Goal: Communication & Community: Answer question/provide support

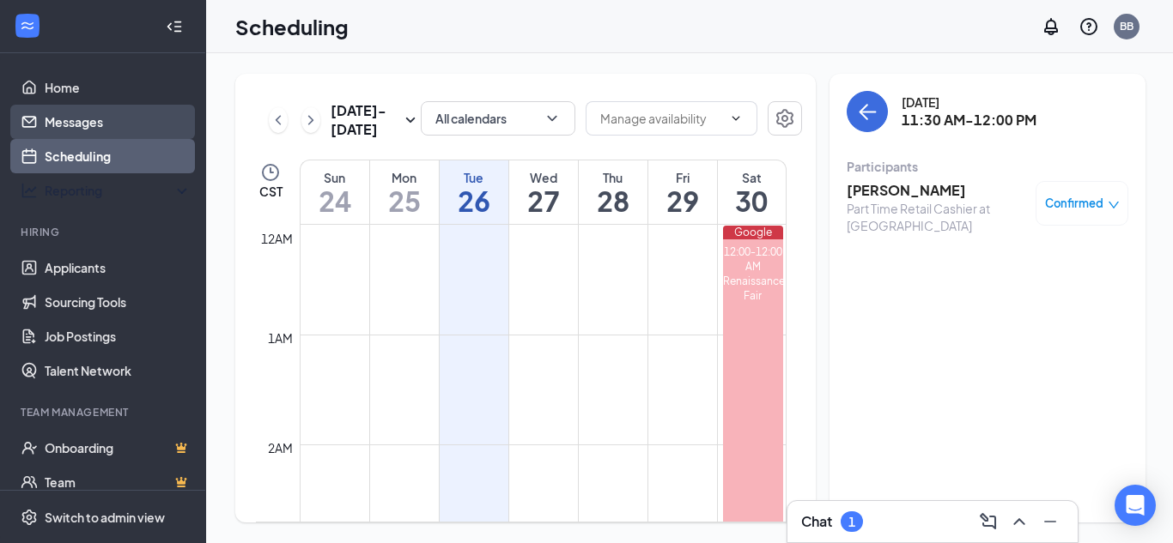
scroll to position [1187, 0]
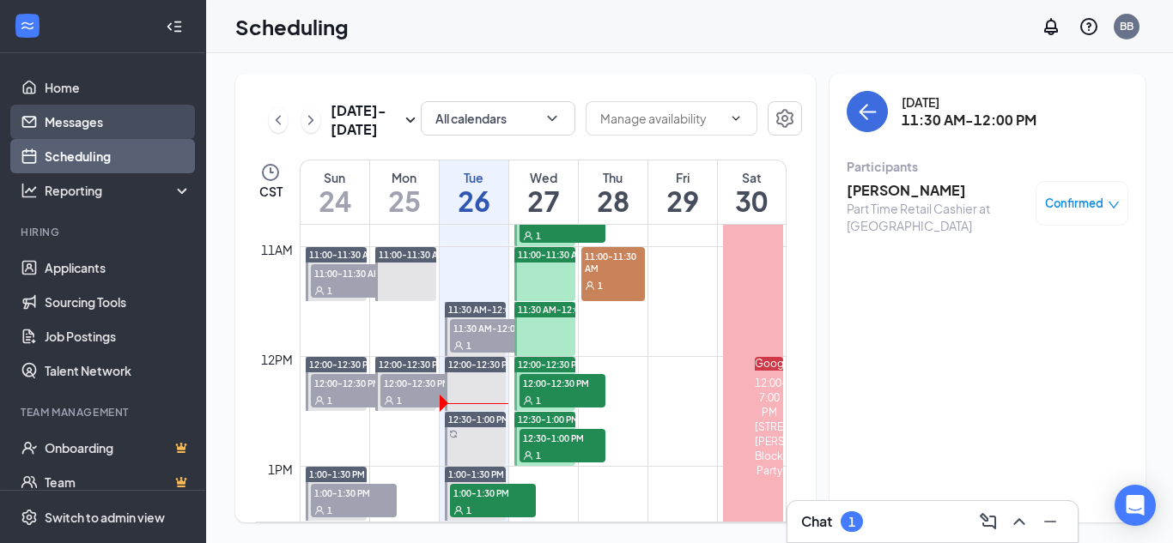
click at [139, 120] on link "Messages" at bounding box center [118, 122] width 147 height 34
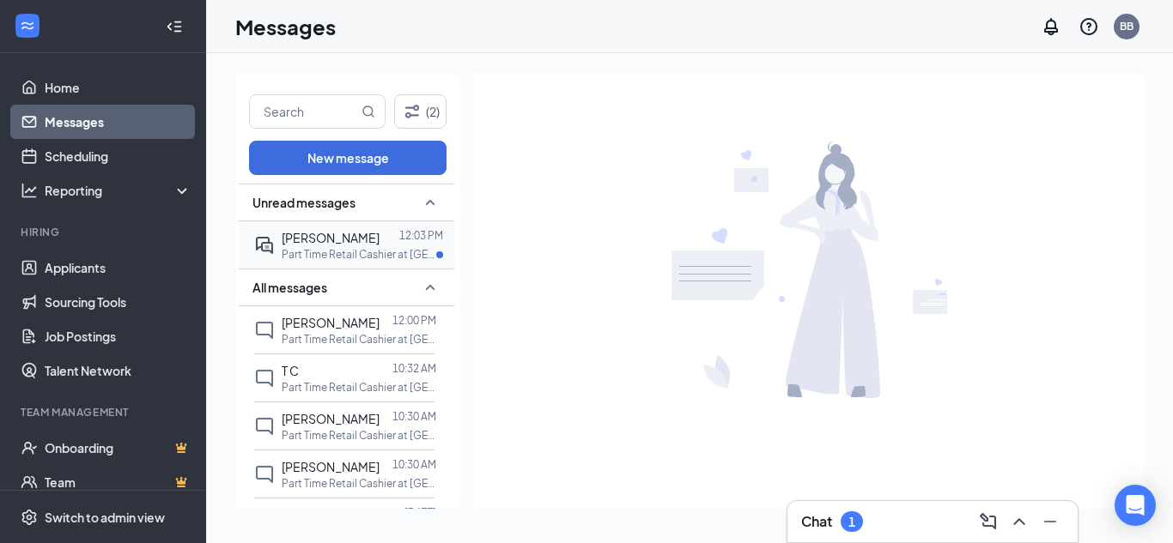
click at [339, 249] on p "Part Time Retail Cashier at [GEOGRAPHIC_DATA]" at bounding box center [359, 254] width 155 height 15
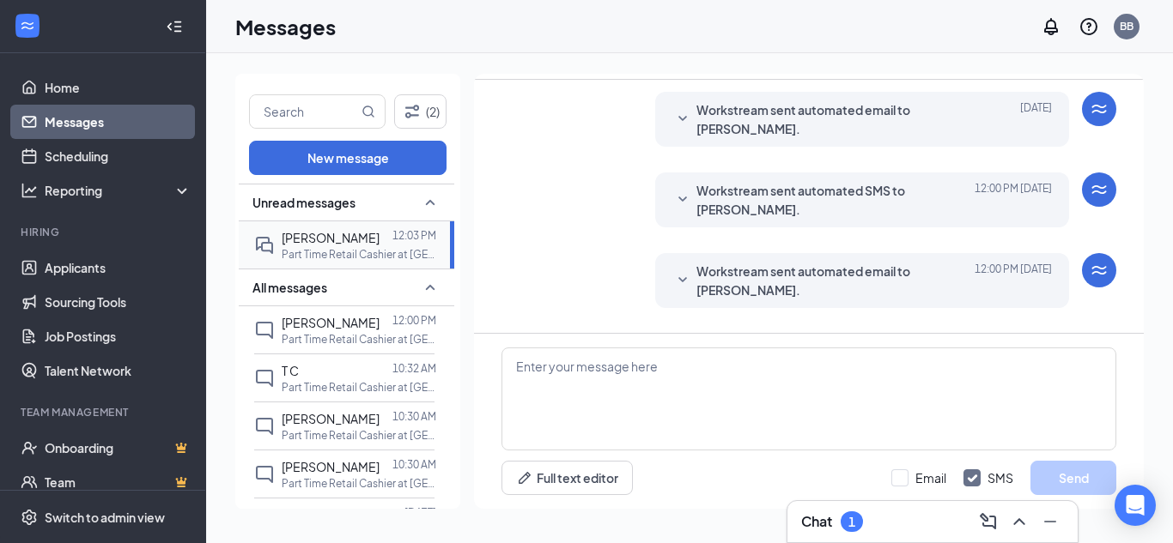
scroll to position [646, 0]
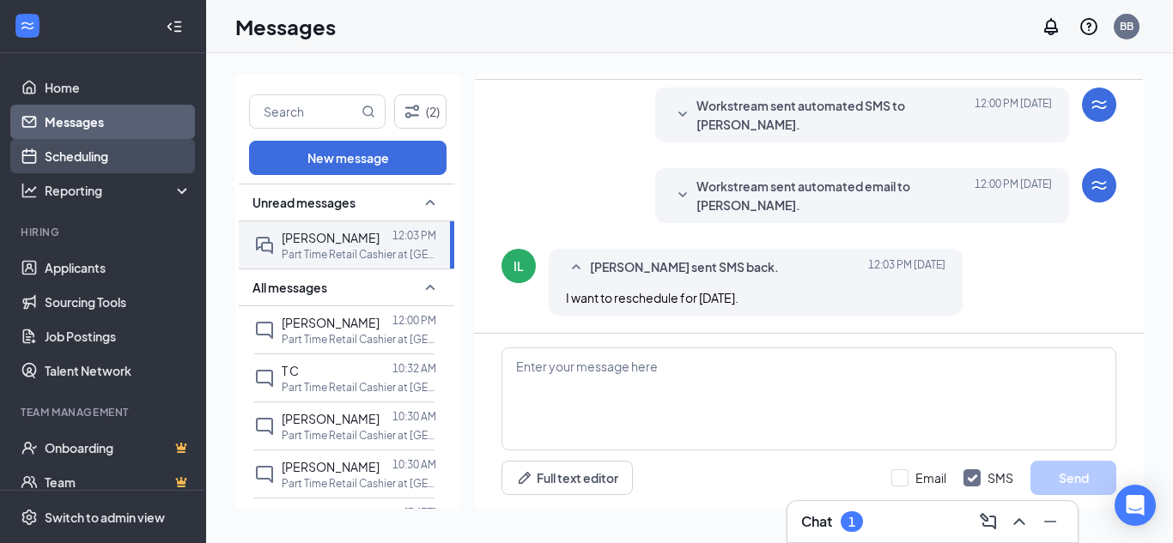
click at [108, 152] on link "Scheduling" at bounding box center [118, 156] width 147 height 34
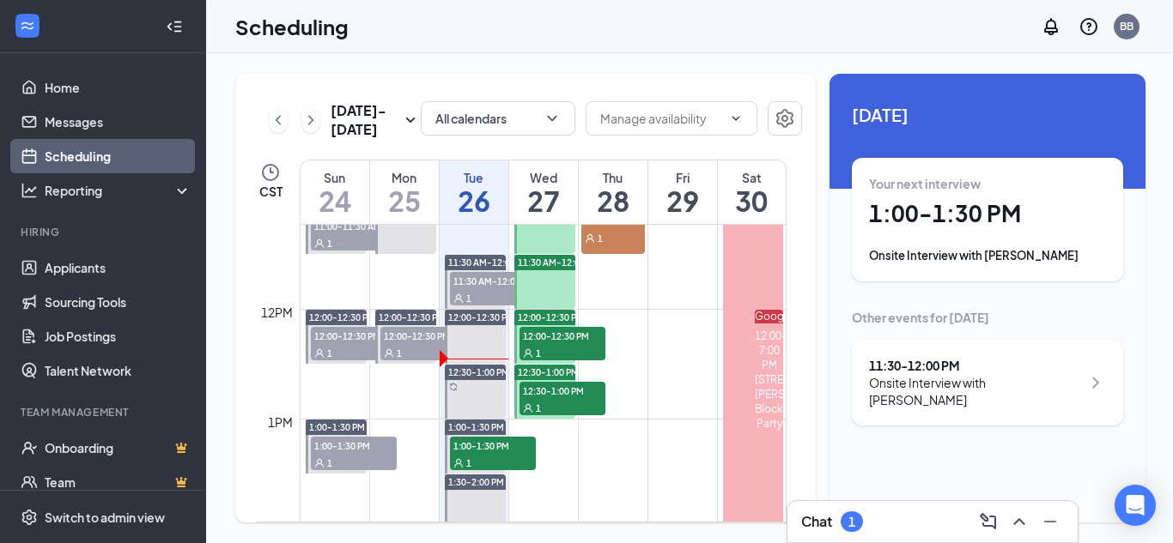
scroll to position [1273, 0]
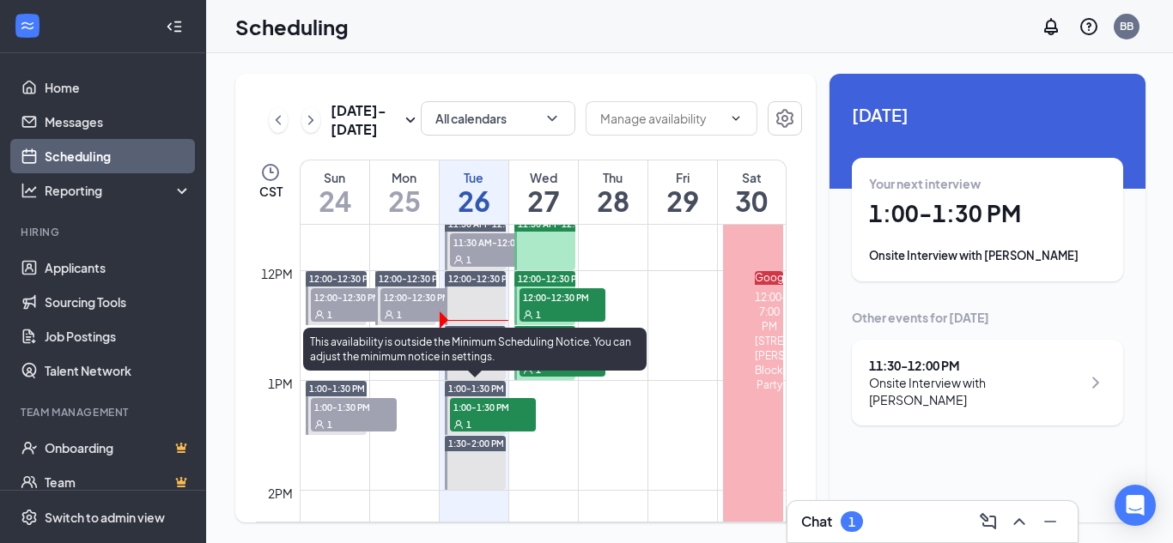
click at [489, 417] on div "1" at bounding box center [493, 424] width 86 height 17
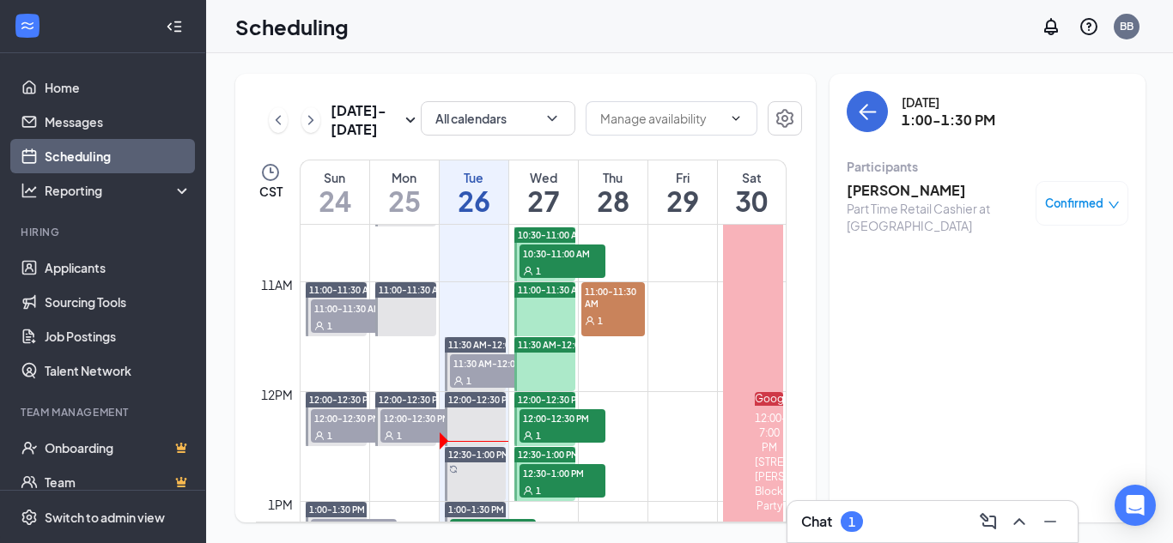
scroll to position [1101, 0]
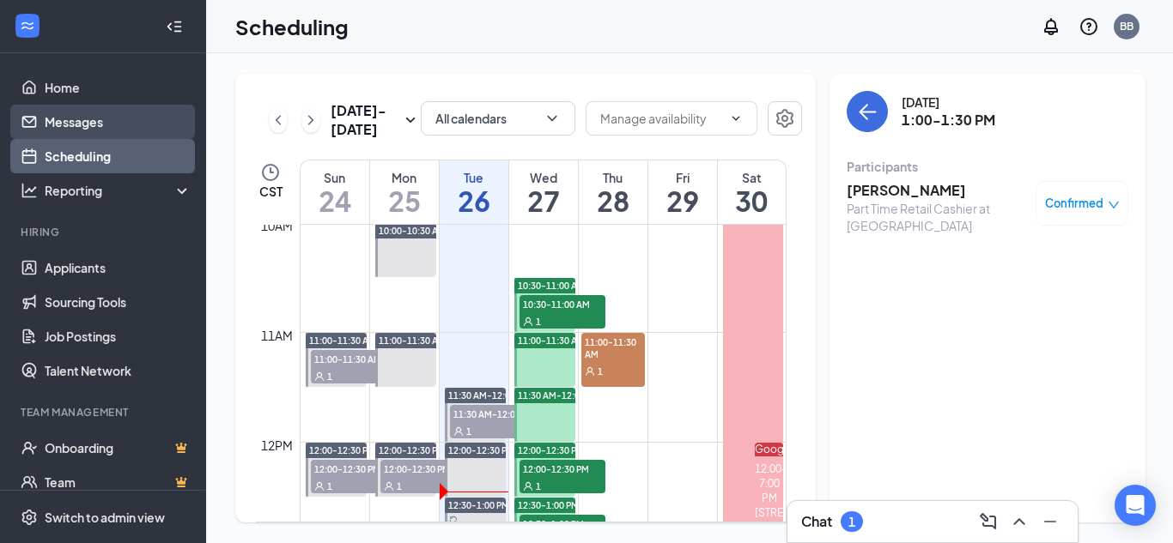
click at [128, 118] on link "Messages" at bounding box center [118, 122] width 147 height 34
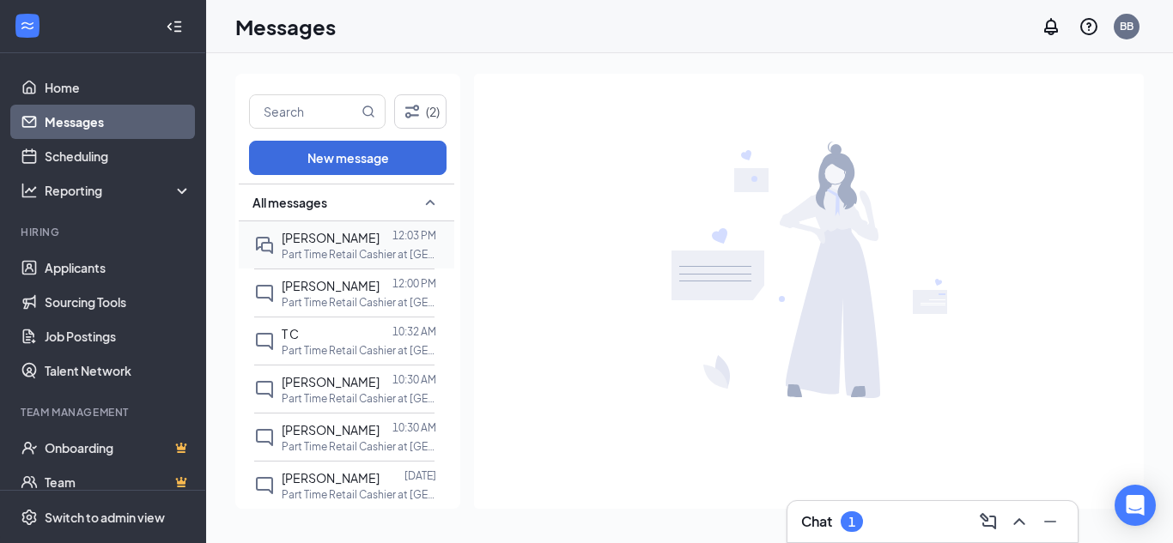
click at [327, 242] on span "[PERSON_NAME]" at bounding box center [331, 237] width 98 height 15
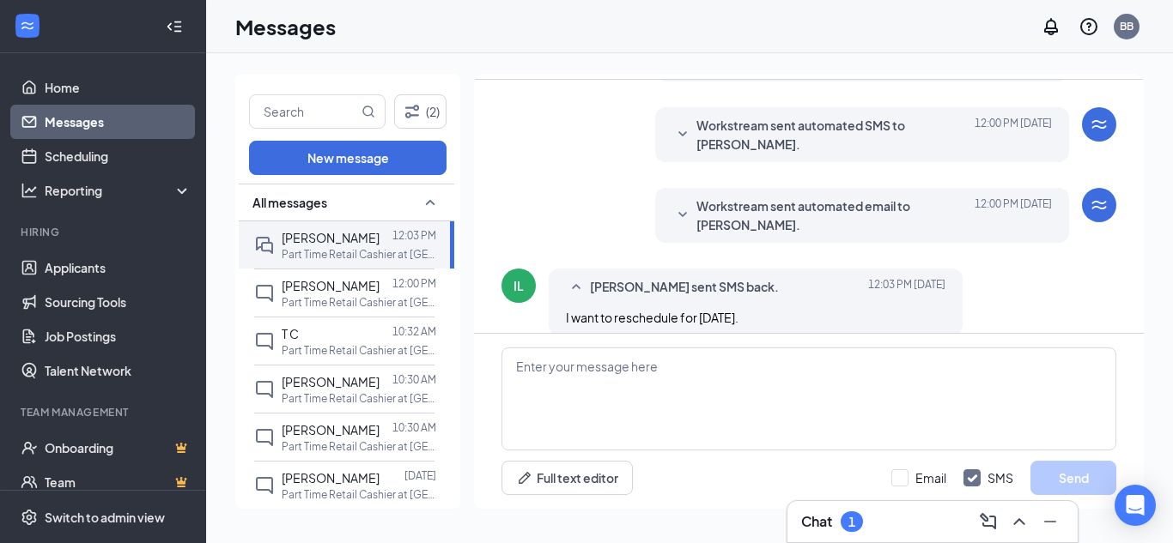
scroll to position [646, 0]
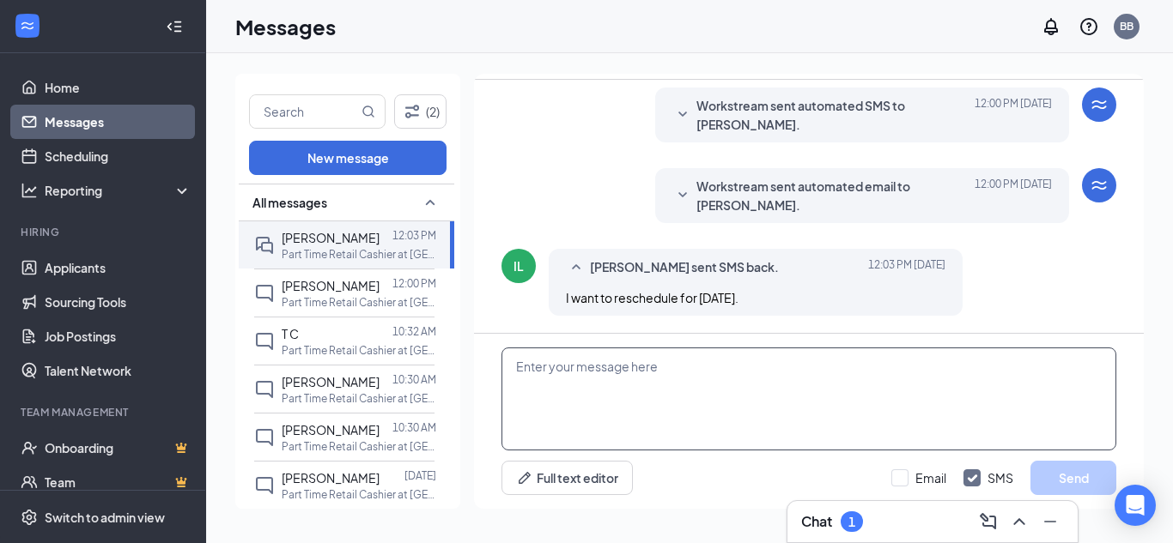
click at [622, 406] on textarea at bounding box center [808, 399] width 615 height 103
type textarea "I only have a 11/1130a available for [DATE]"
click at [1073, 464] on button "Send" at bounding box center [1073, 478] width 86 height 34
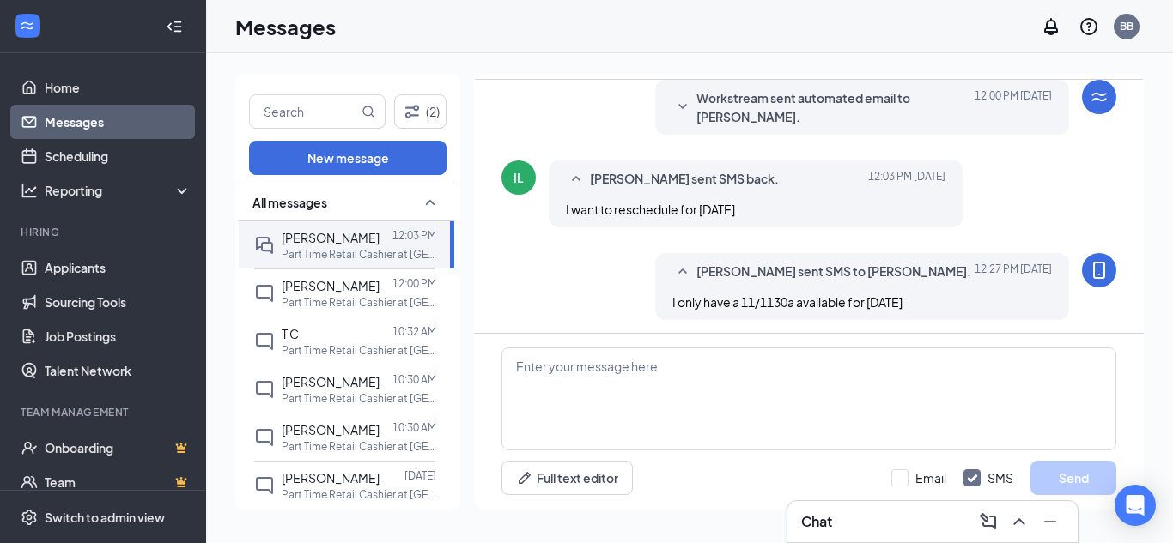
scroll to position [739, 0]
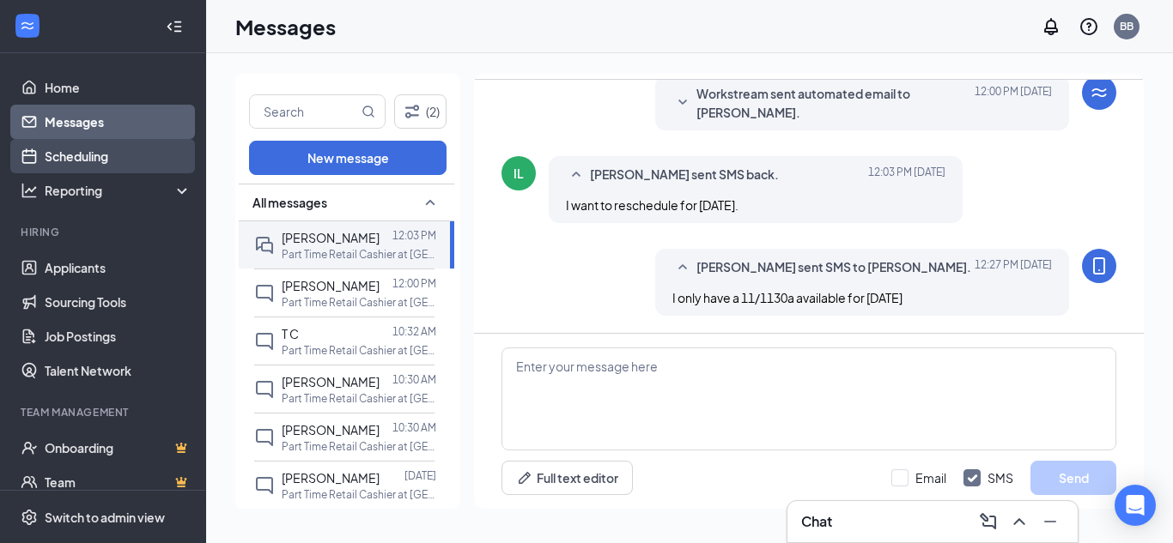
click at [120, 157] on link "Scheduling" at bounding box center [118, 156] width 147 height 34
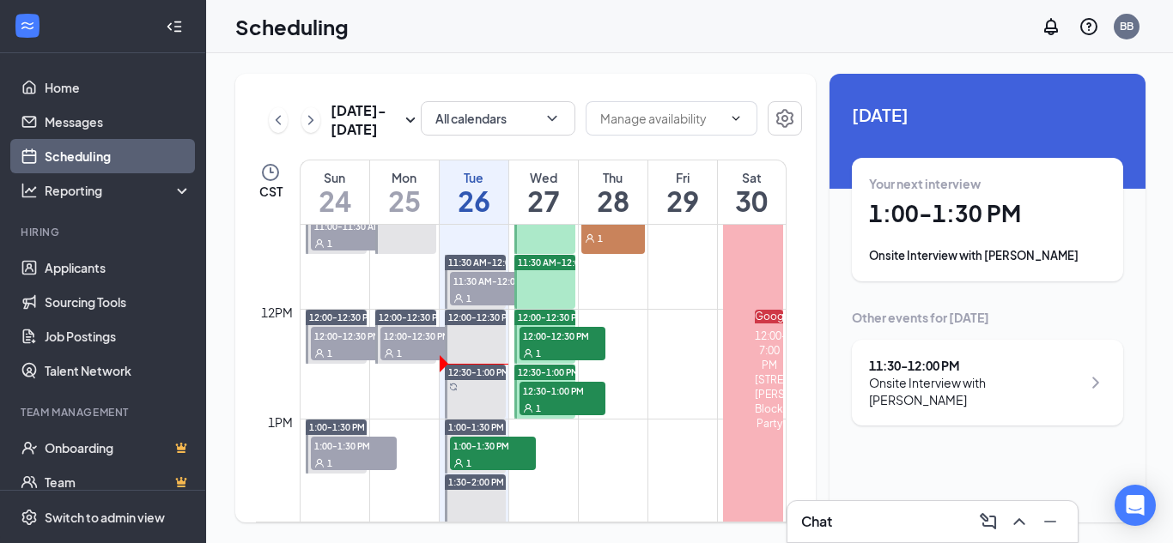
scroll to position [1273, 0]
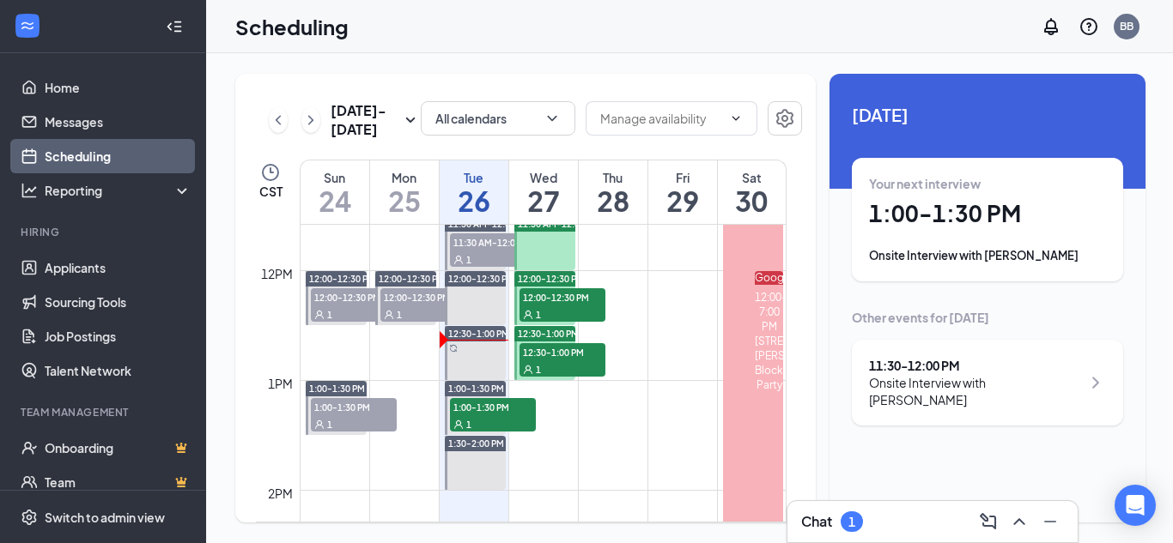
click at [749, 21] on div "Scheduling BB" at bounding box center [689, 26] width 967 height 53
click at [863, 528] on div "Chat 1" at bounding box center [832, 522] width 62 height 21
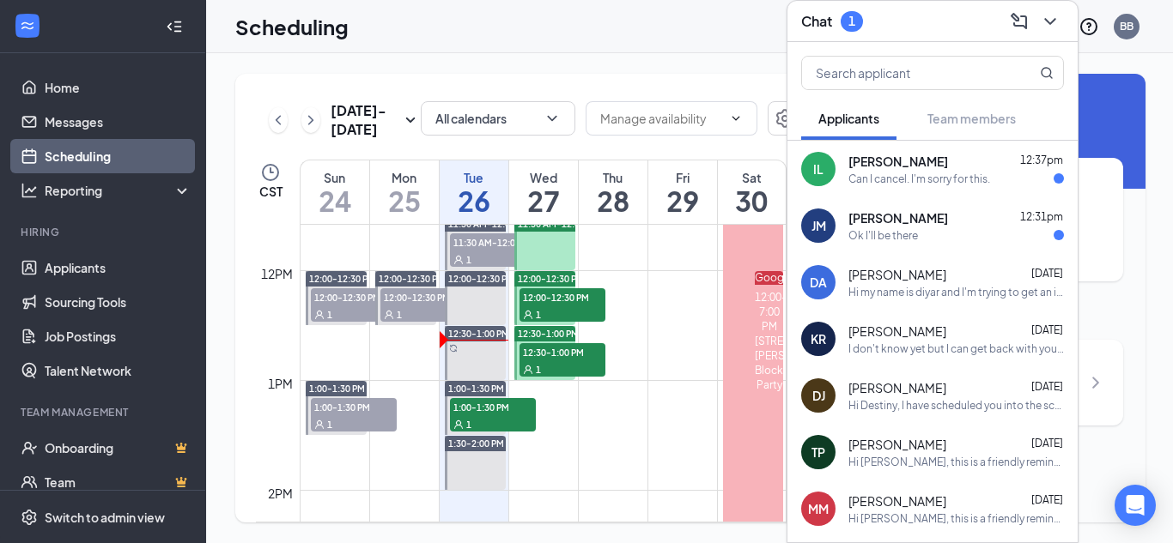
click at [977, 185] on div "Can I cancel. I'm sorry for this." at bounding box center [919, 179] width 142 height 15
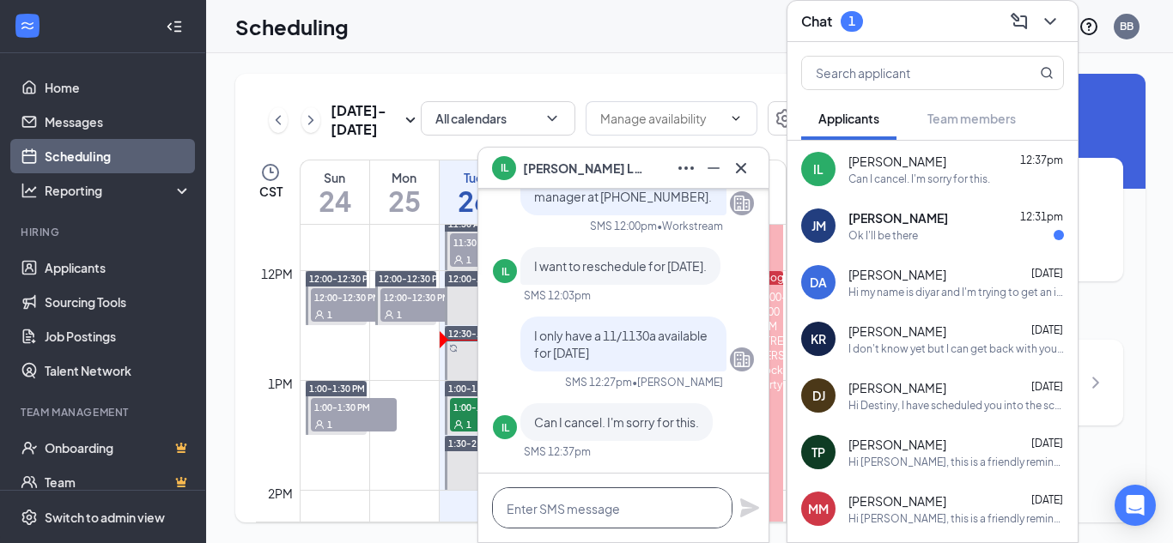
click at [653, 502] on textarea at bounding box center [612, 508] width 240 height 41
type textarea "s"
type textarea "Sure thing, no worries"
click at [755, 496] on div "Sure thing, no worries" at bounding box center [623, 508] width 290 height 69
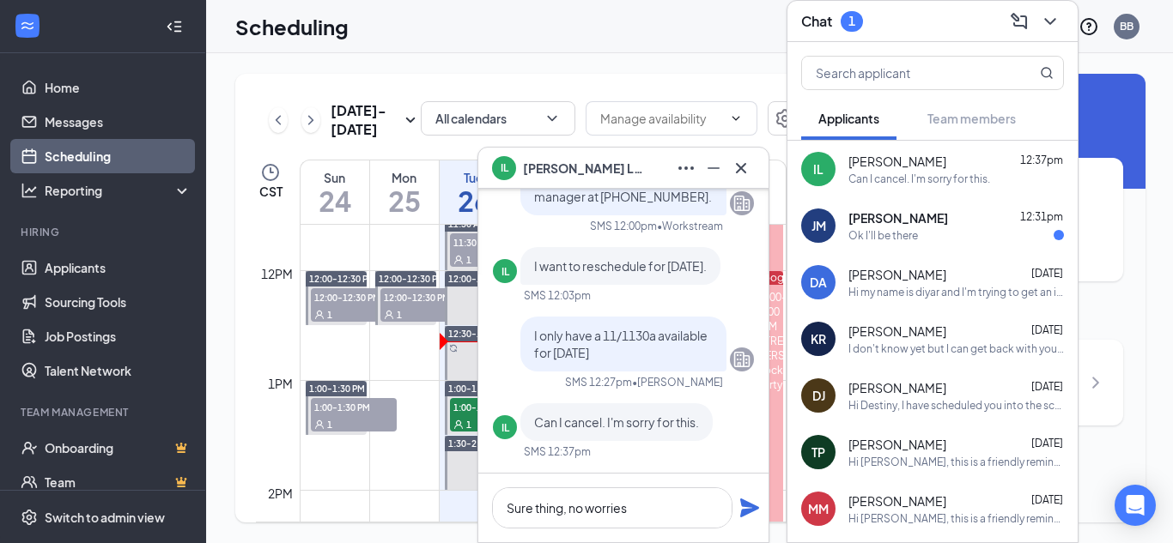
click at [749, 501] on icon "Plane" at bounding box center [749, 508] width 21 height 21
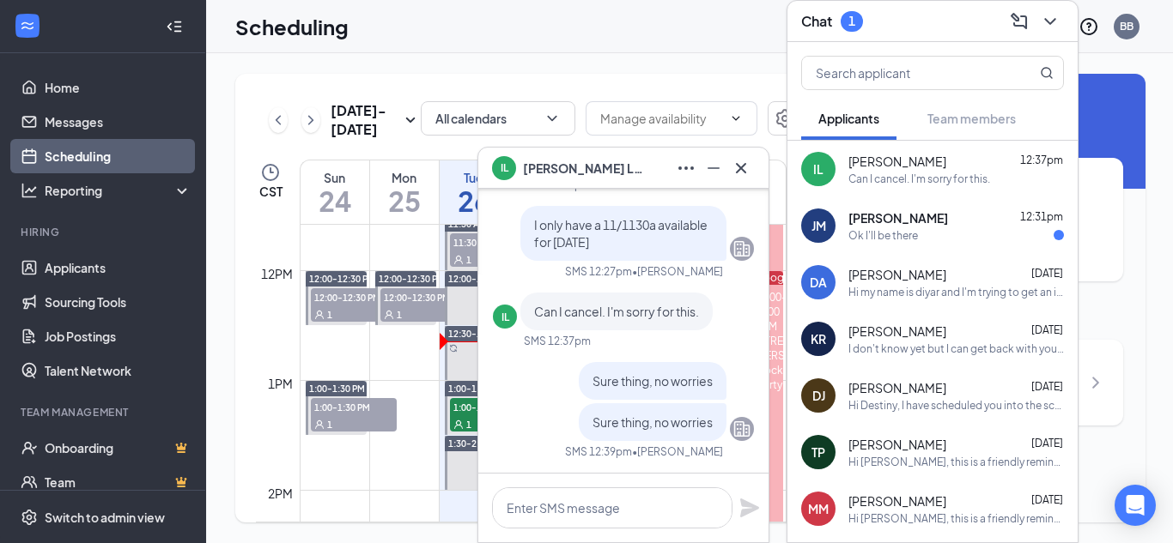
click at [756, 171] on div "IL [PERSON_NAME]" at bounding box center [623, 168] width 290 height 41
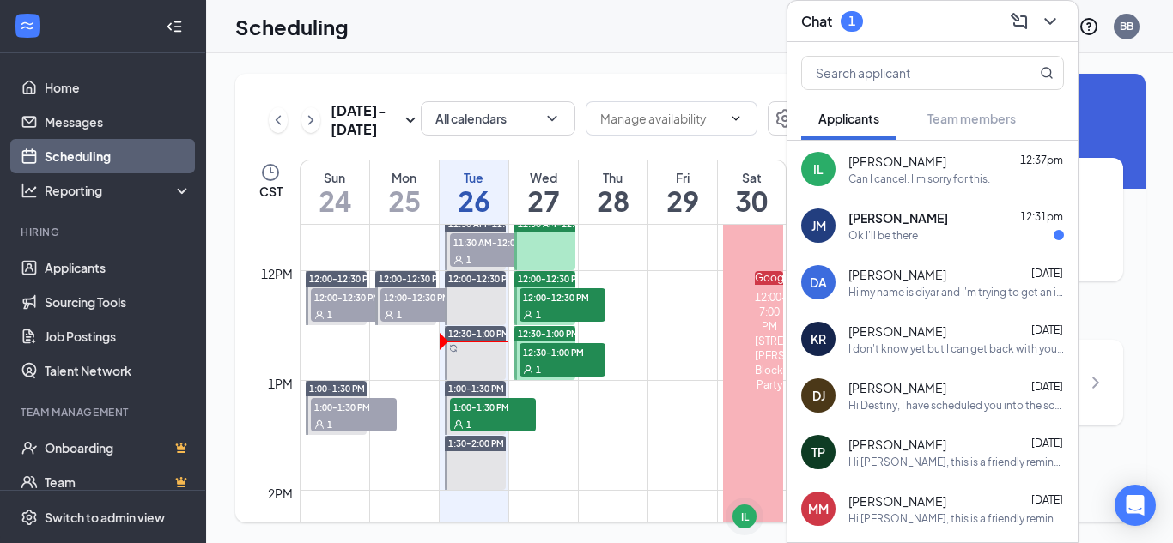
click at [974, 222] on div "[PERSON_NAME] 12:31pm" at bounding box center [955, 217] width 215 height 17
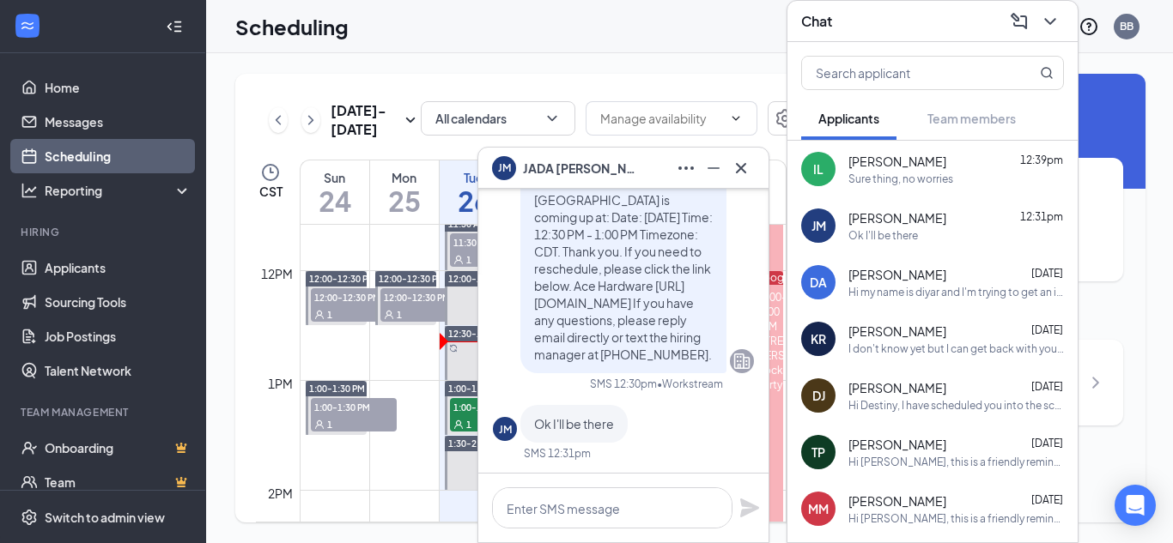
scroll to position [0, 0]
click at [597, 510] on textarea at bounding box center [612, 508] width 240 height 41
type textarea "Thanks"
click at [738, 510] on div "Thanks" at bounding box center [623, 508] width 290 height 69
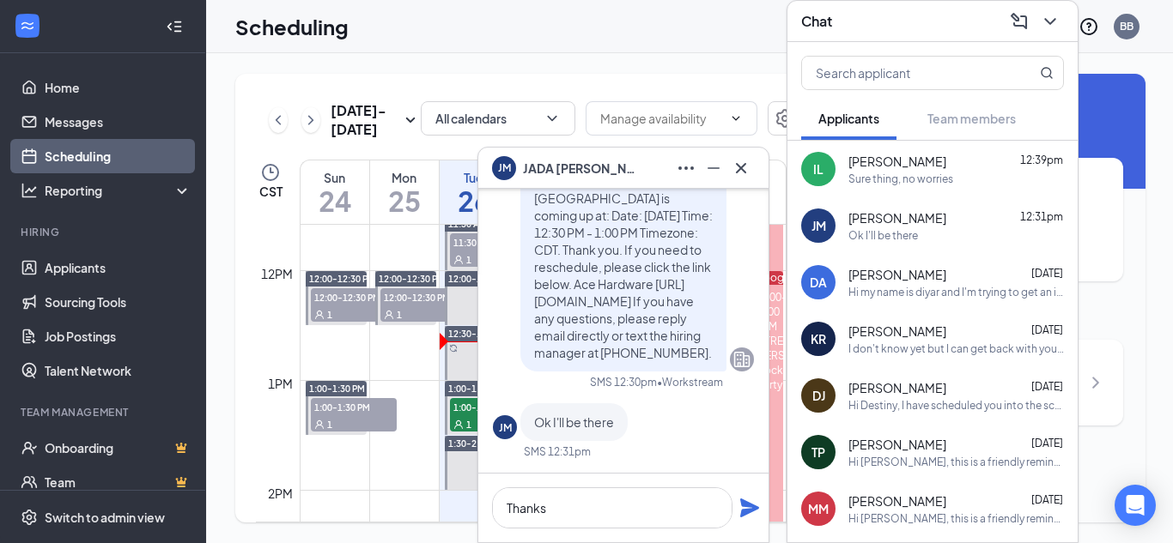
click at [744, 510] on icon "Plane" at bounding box center [749, 508] width 19 height 19
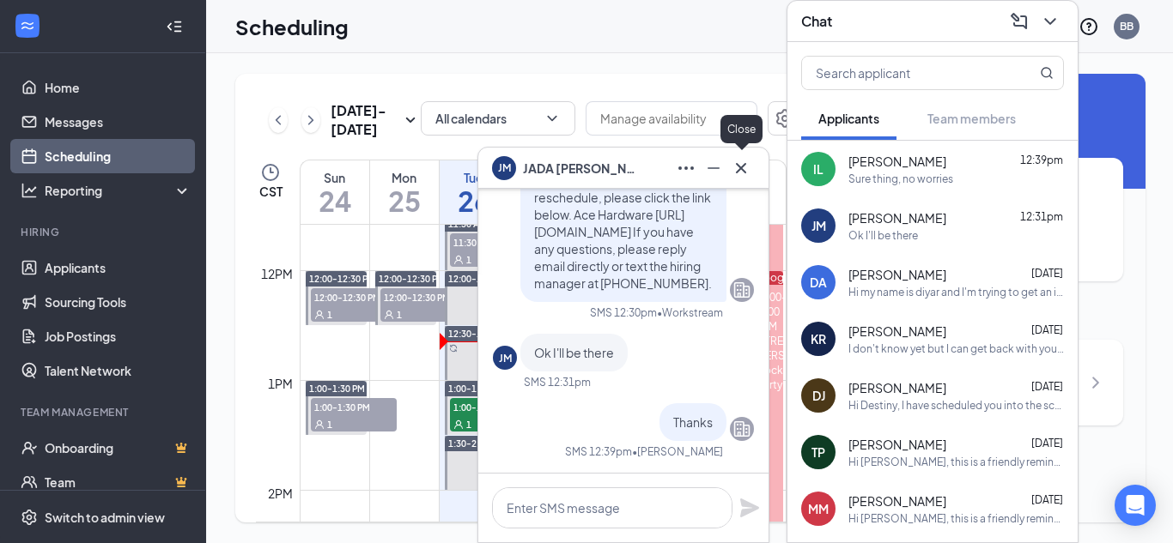
click at [753, 169] on button at bounding box center [740, 168] width 27 height 27
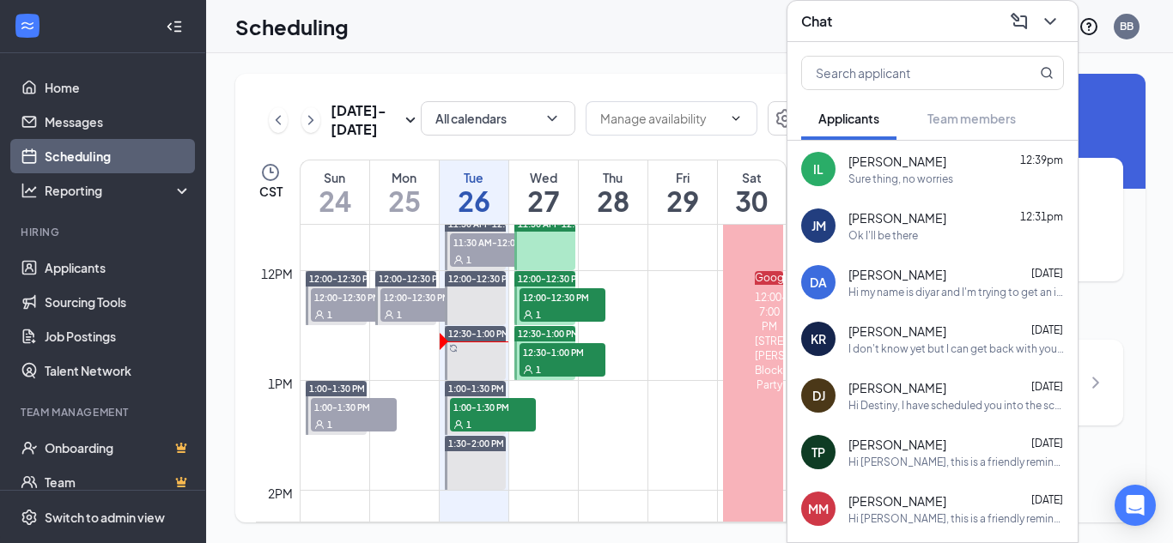
click at [1002, 277] on div "[PERSON_NAME] [DATE]" at bounding box center [955, 274] width 215 height 17
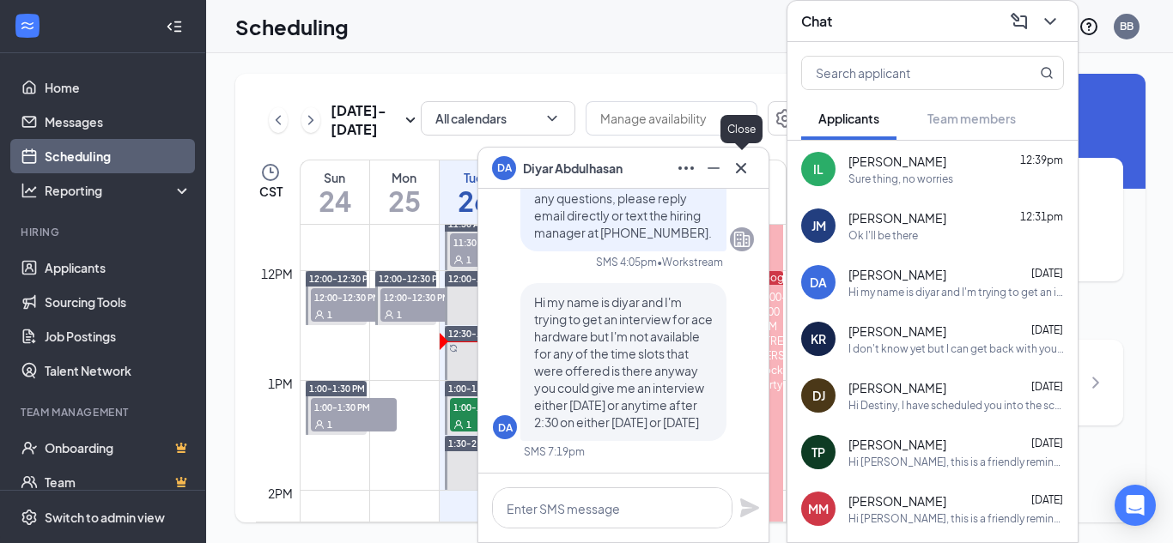
click at [740, 174] on icon "Cross" at bounding box center [741, 168] width 21 height 21
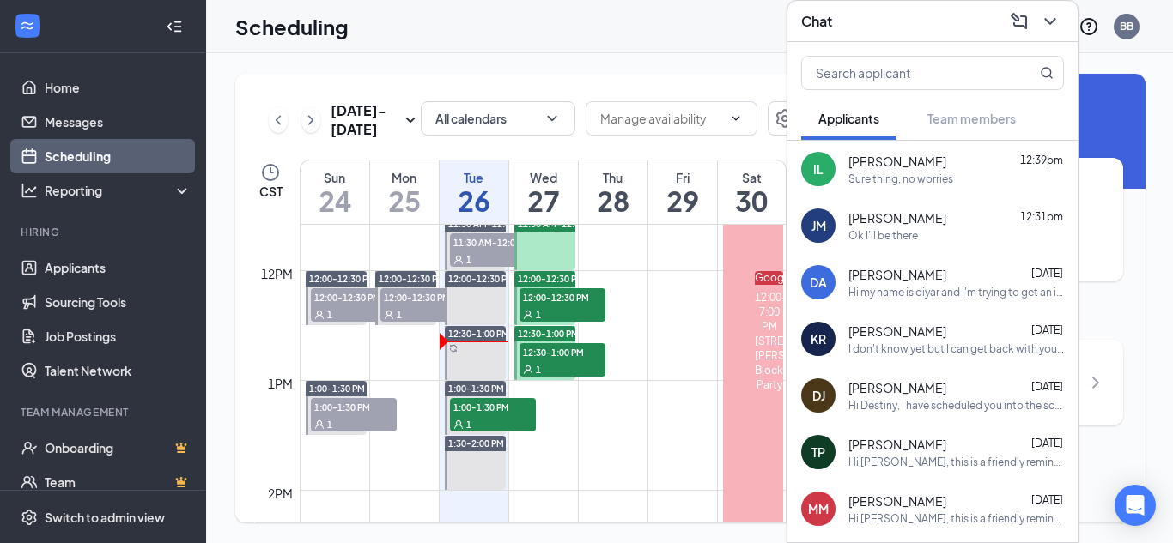
scroll to position [1359, 0]
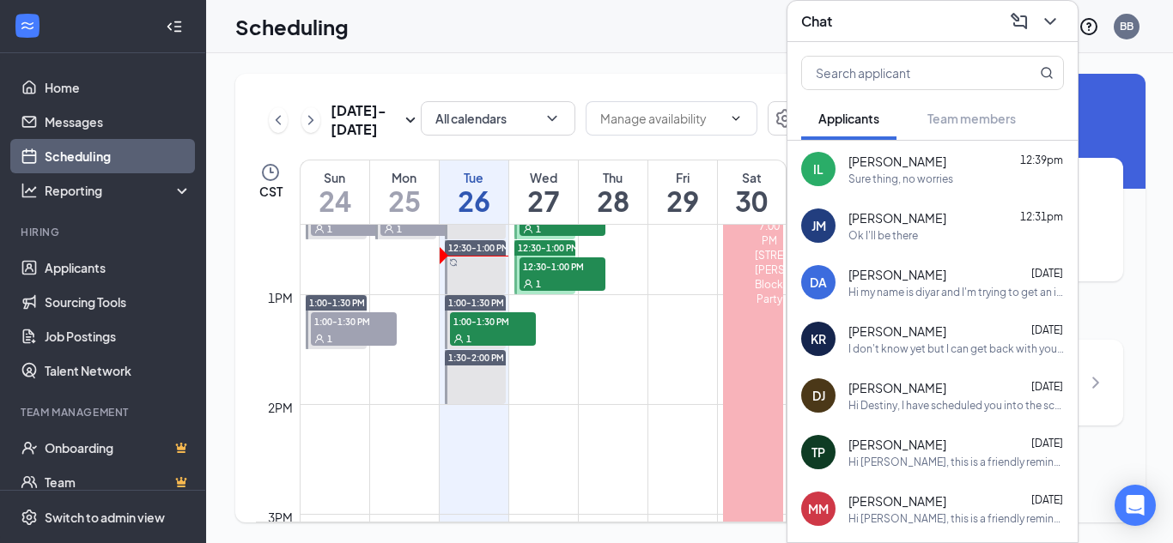
click at [944, 279] on span "[PERSON_NAME]" at bounding box center [897, 274] width 98 height 17
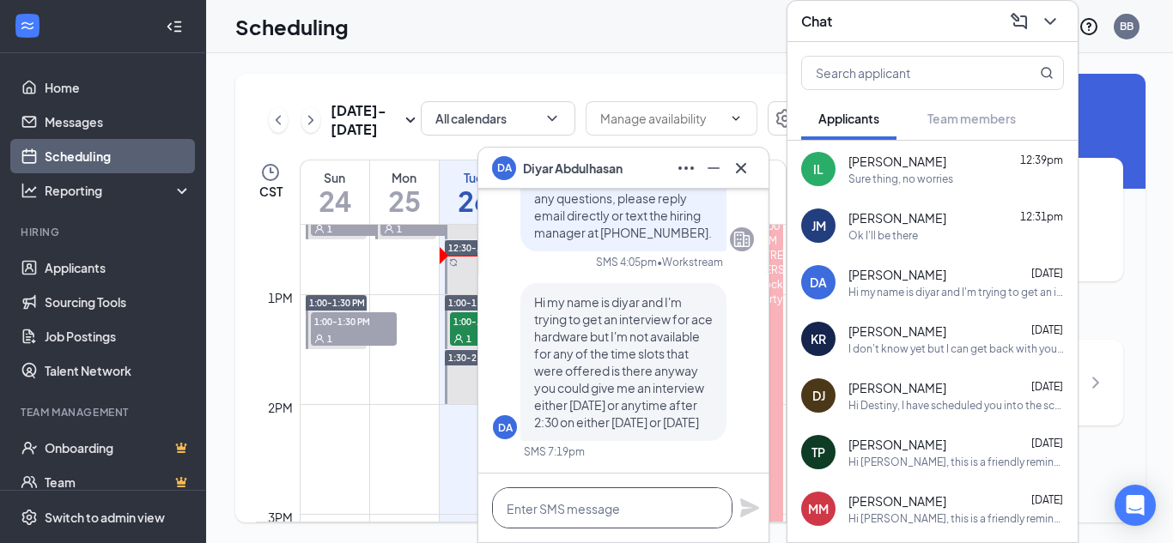
click at [632, 503] on textarea at bounding box center [612, 508] width 240 height 41
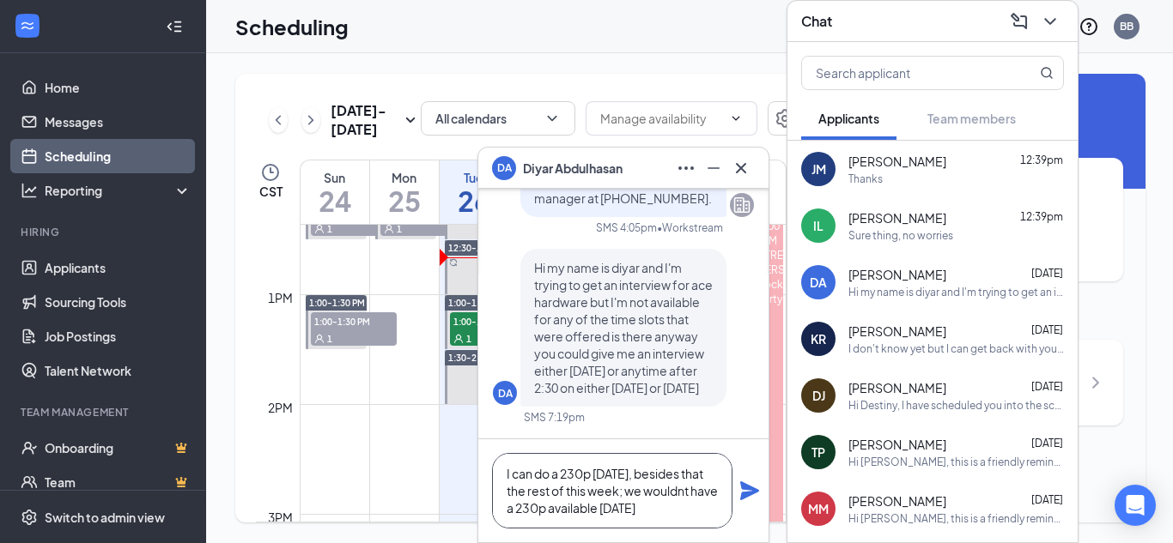
type textarea "I can do a 230p [DATE], besides that the rest of this week; we wouldnt have a 2…"
click at [742, 493] on icon "Plane" at bounding box center [749, 491] width 19 height 19
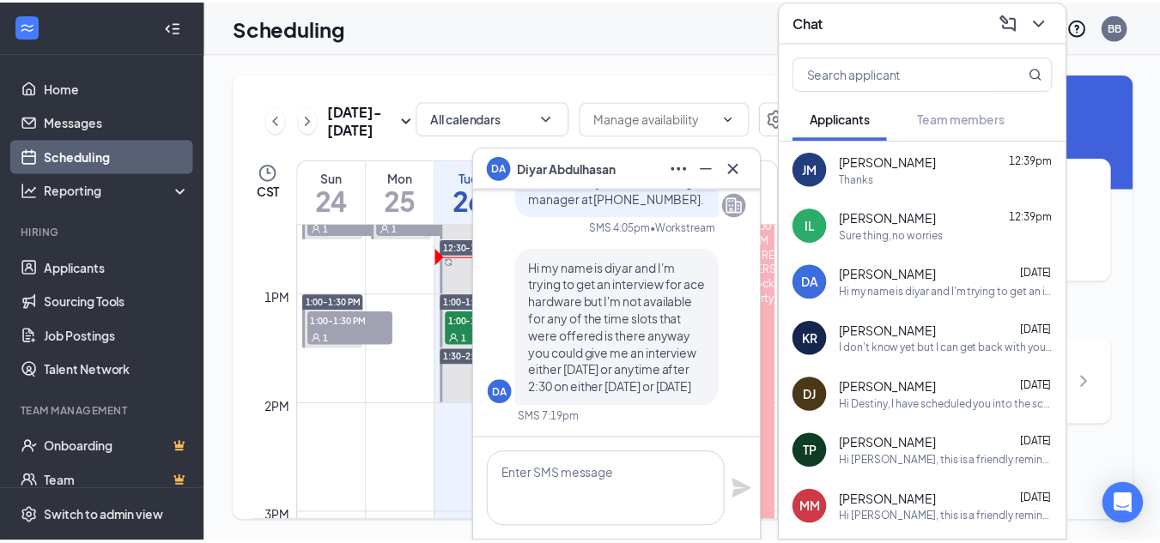
scroll to position [0, 0]
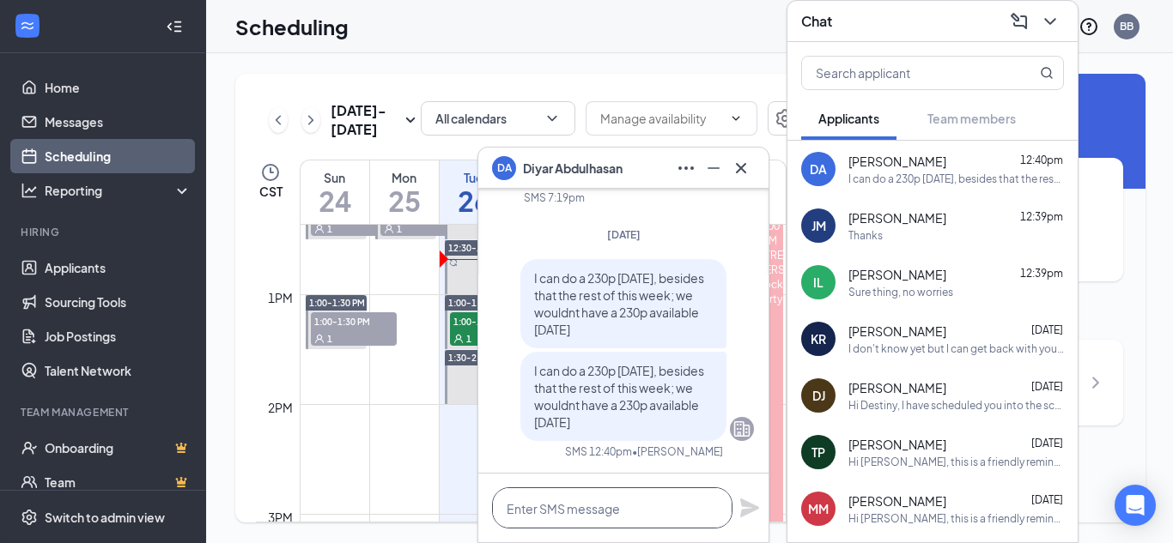
click at [573, 525] on textarea at bounding box center [612, 508] width 240 height 41
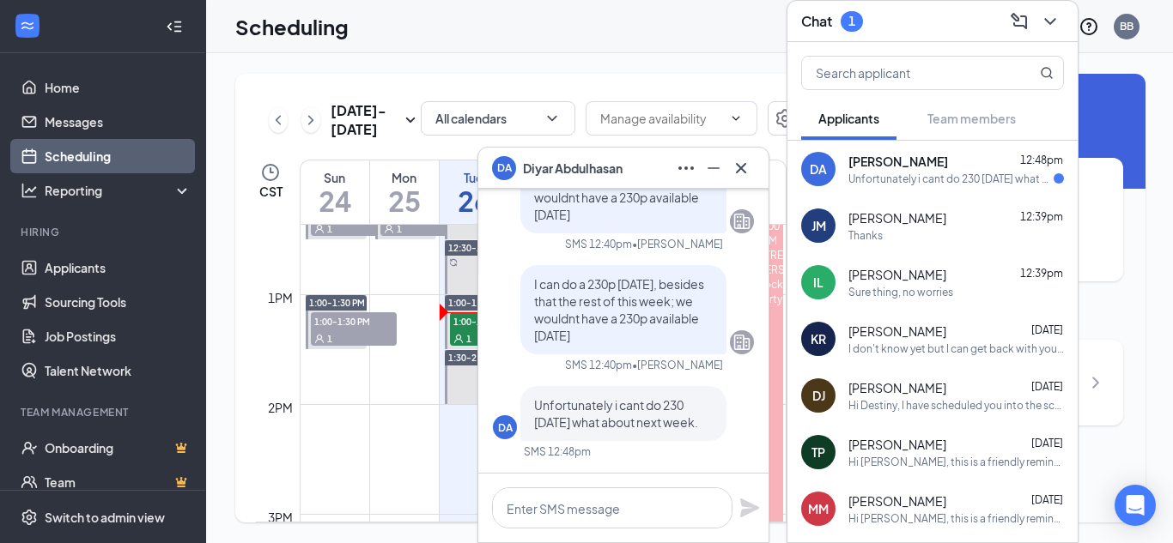
click at [705, 7] on div "Scheduling BB" at bounding box center [689, 26] width 967 height 53
click at [981, 184] on div "Unfortunately i cant do 230 [DATE] what about next week." at bounding box center [950, 179] width 205 height 15
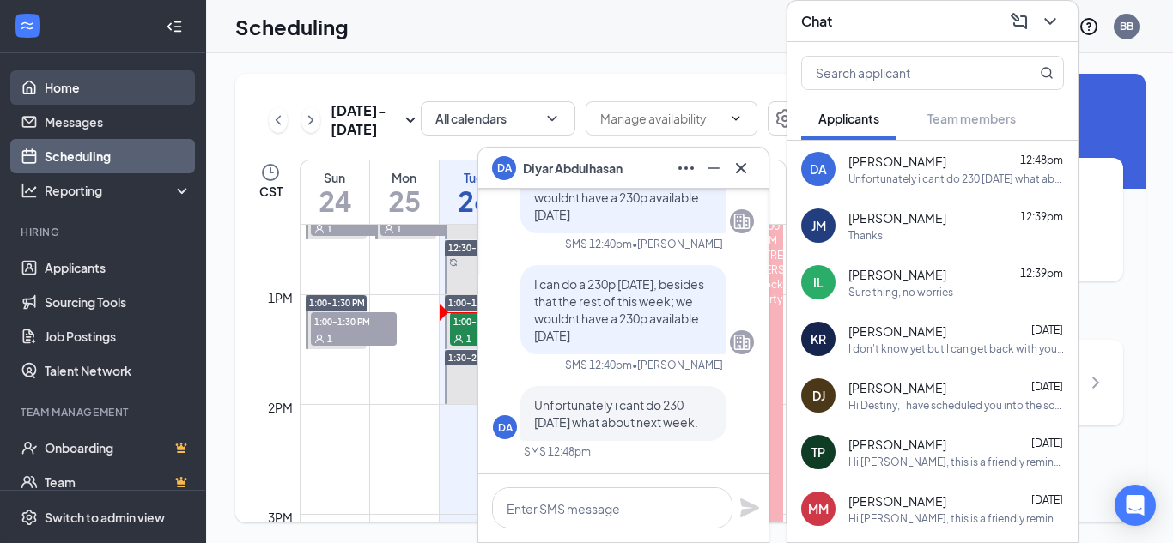
click at [93, 82] on link "Home" at bounding box center [118, 87] width 147 height 34
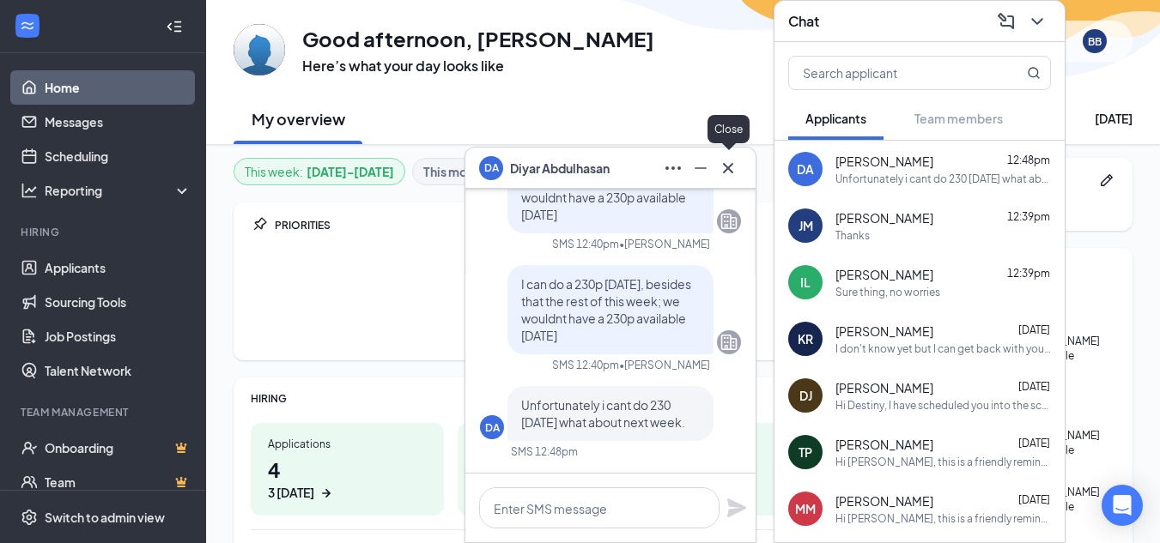
click at [725, 163] on icon "Cross" at bounding box center [728, 168] width 21 height 21
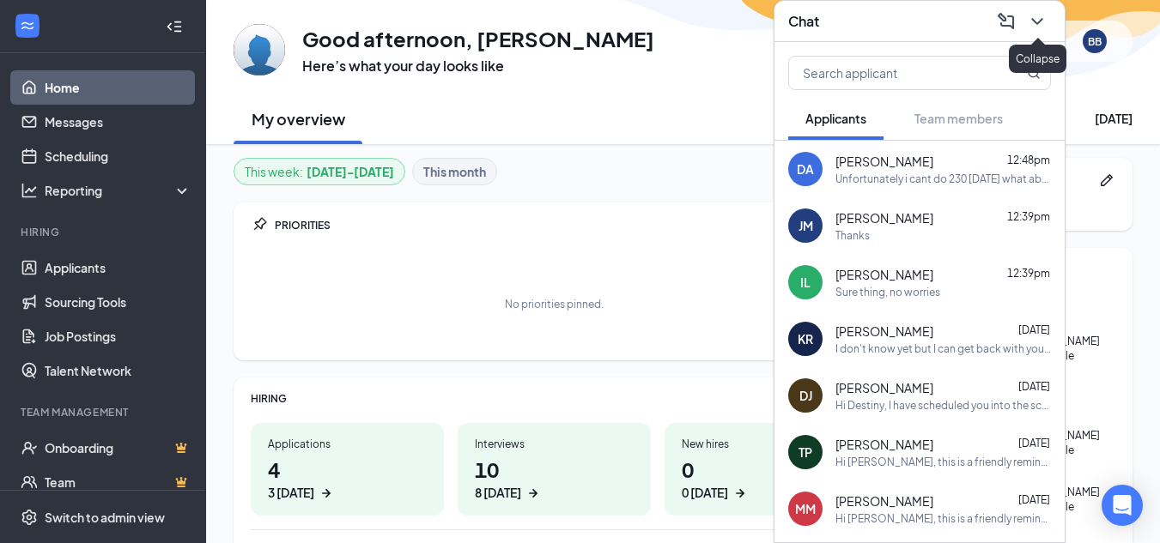
click at [1036, 17] on icon "ChevronDown" at bounding box center [1037, 21] width 21 height 21
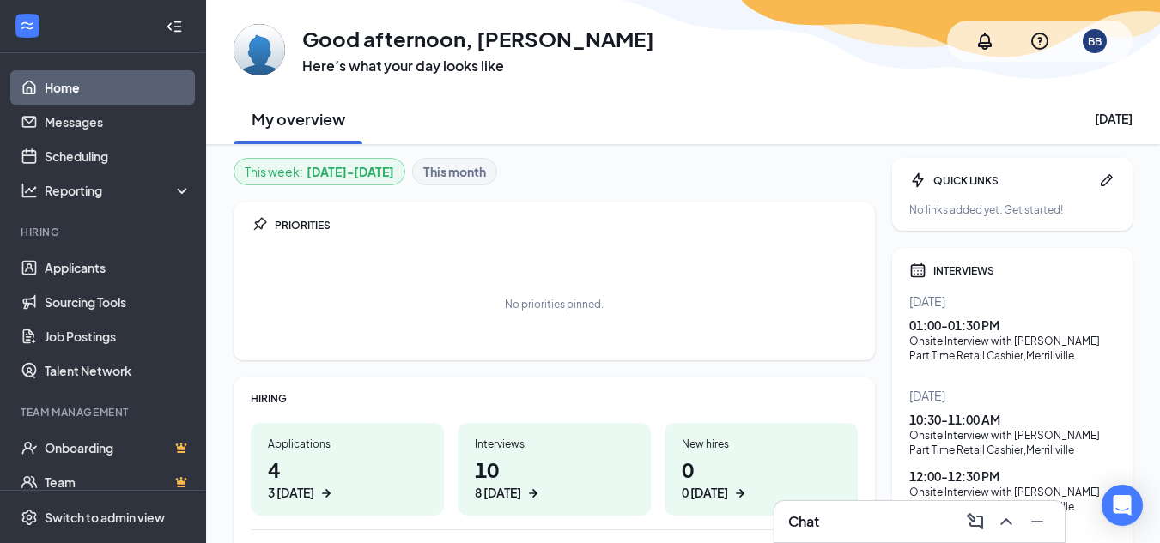
click at [282, 445] on div "Applications" at bounding box center [347, 444] width 159 height 15
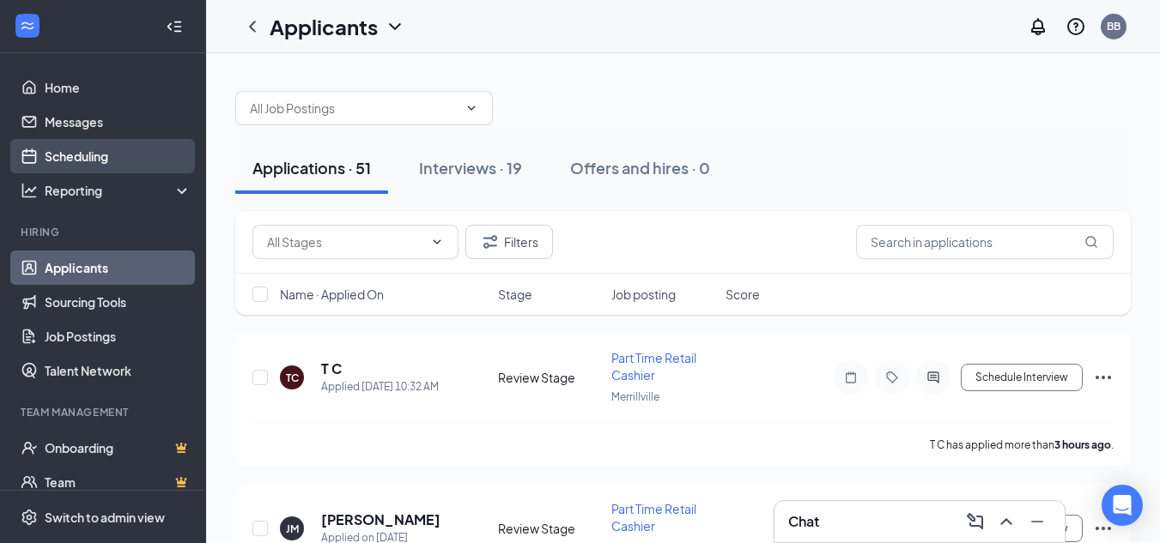
click at [66, 152] on link "Scheduling" at bounding box center [118, 156] width 147 height 34
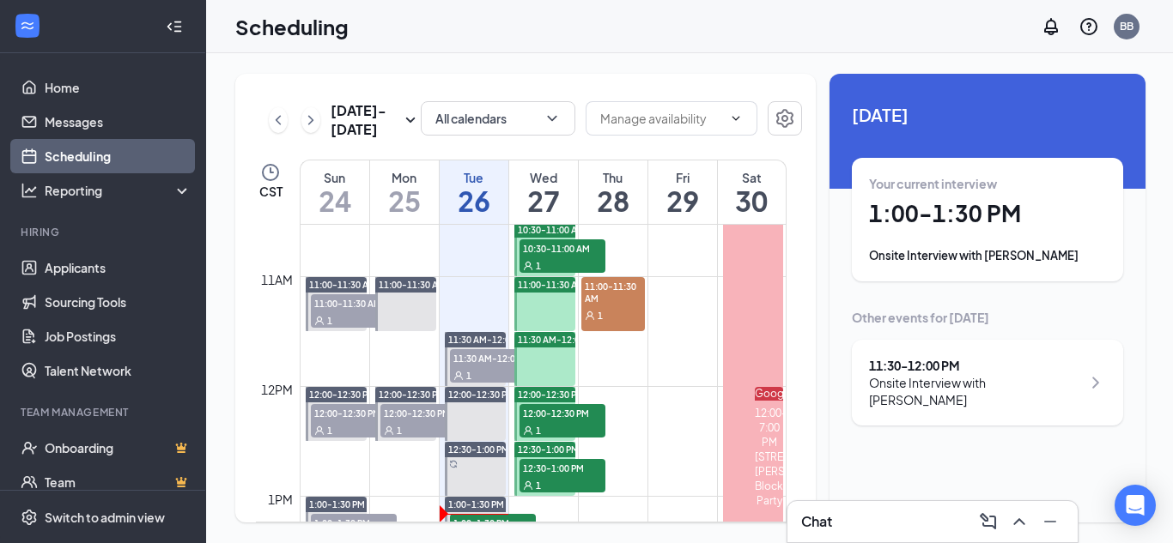
scroll to position [1016, 0]
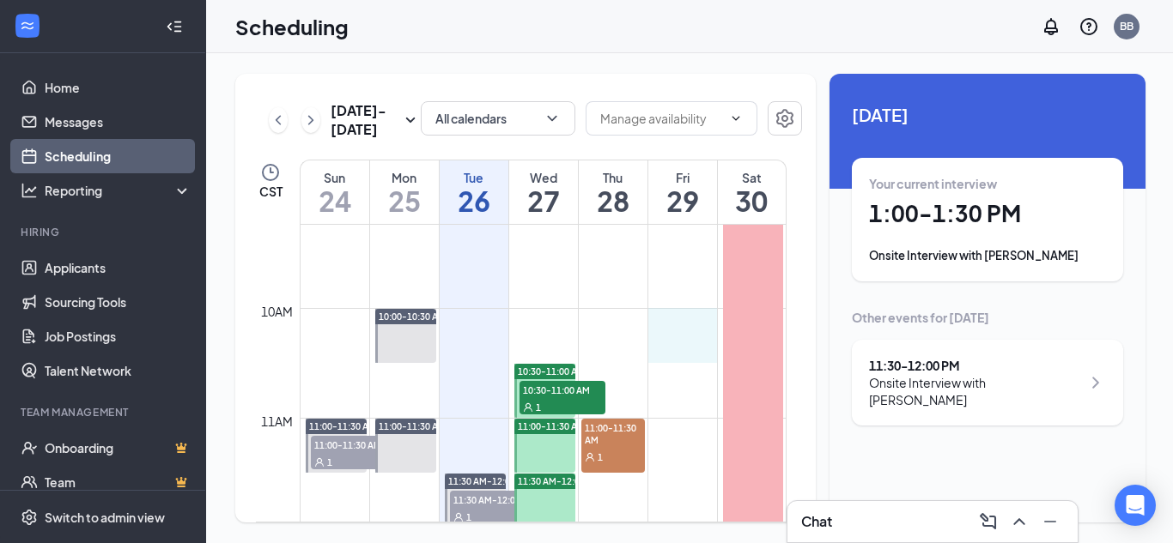
drag, startPoint x: 688, startPoint y: 312, endPoint x: 683, endPoint y: 345, distance: 33.0
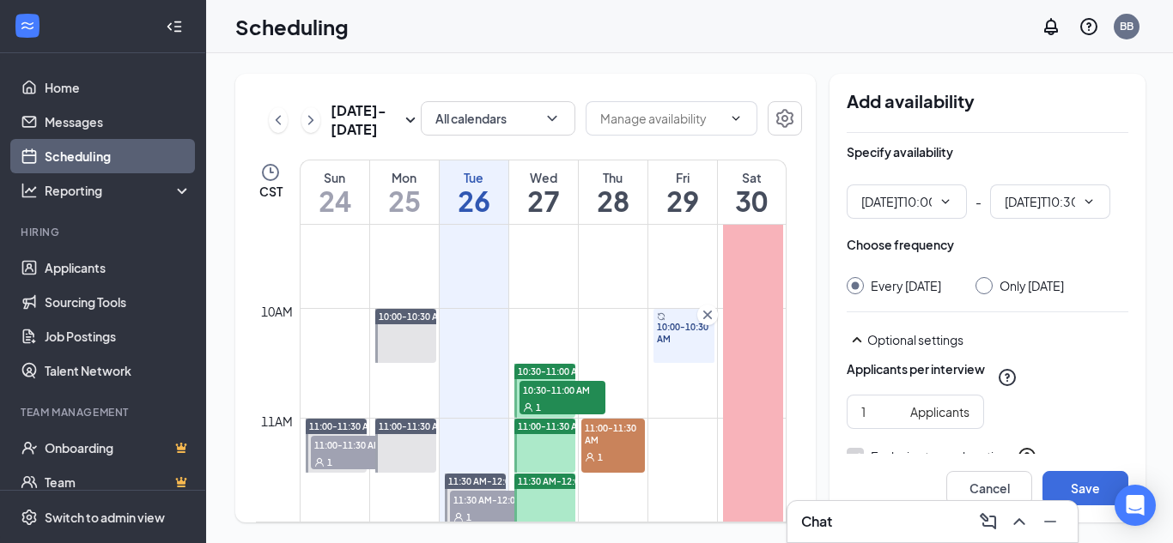
type input "10:00 AM"
type input "10:30 AM"
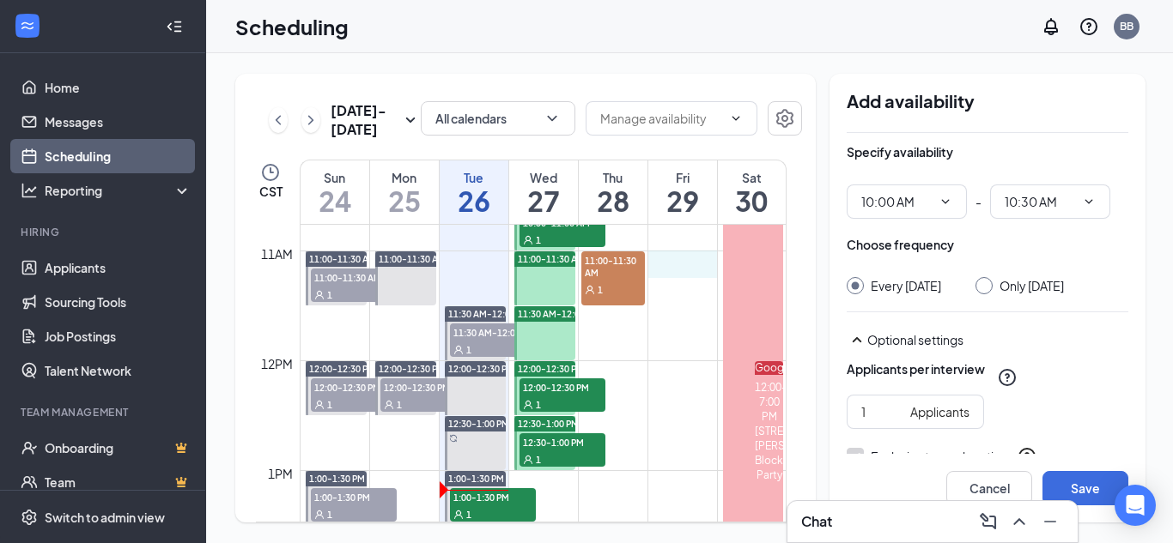
scroll to position [1180, 0]
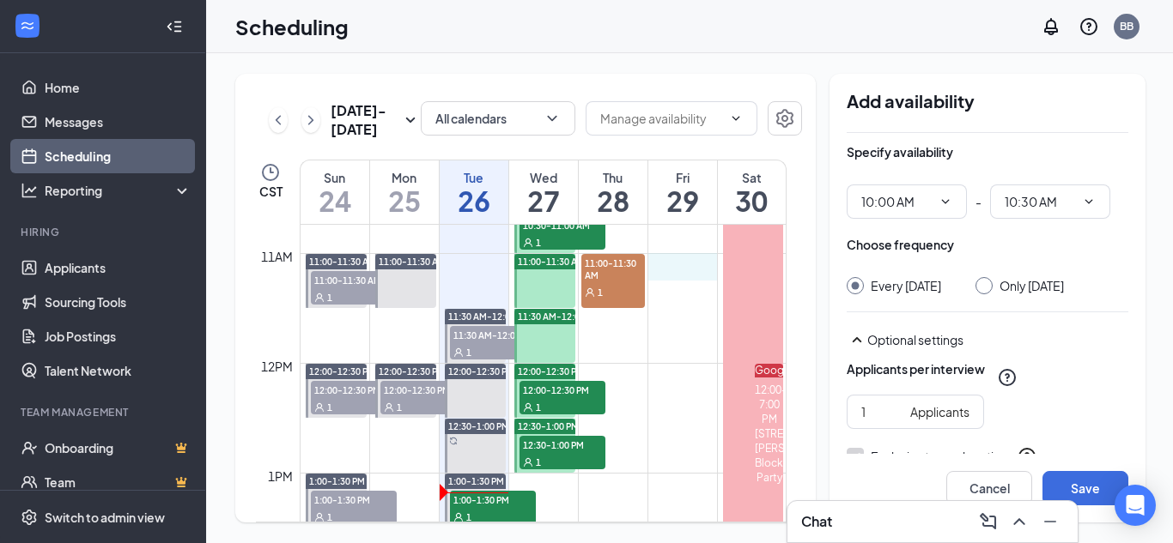
drag, startPoint x: 678, startPoint y: 270, endPoint x: 688, endPoint y: 260, distance: 13.4
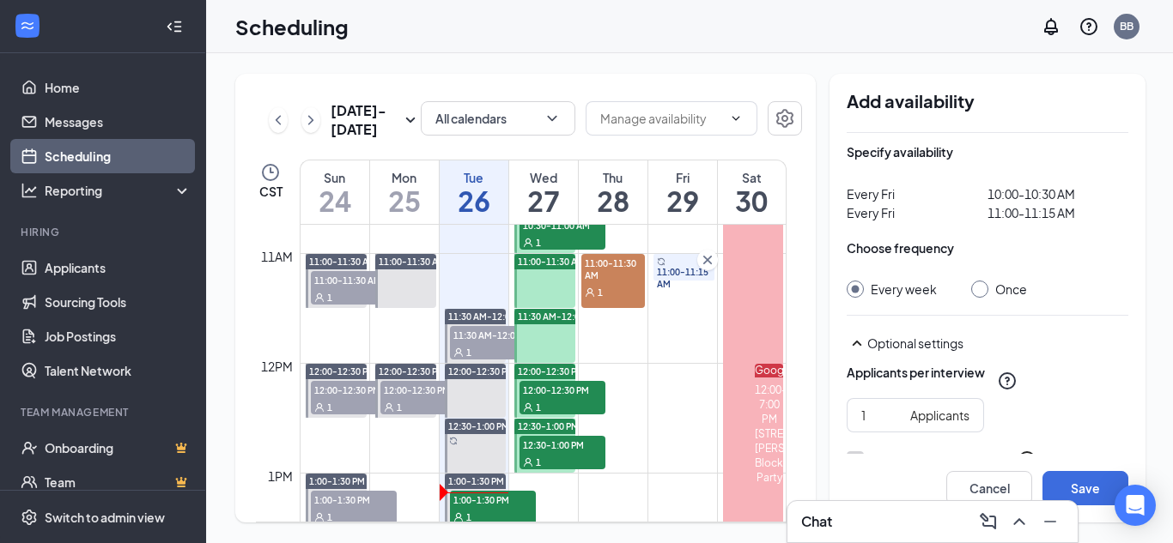
click at [703, 259] on icon "Cross" at bounding box center [707, 260] width 17 height 17
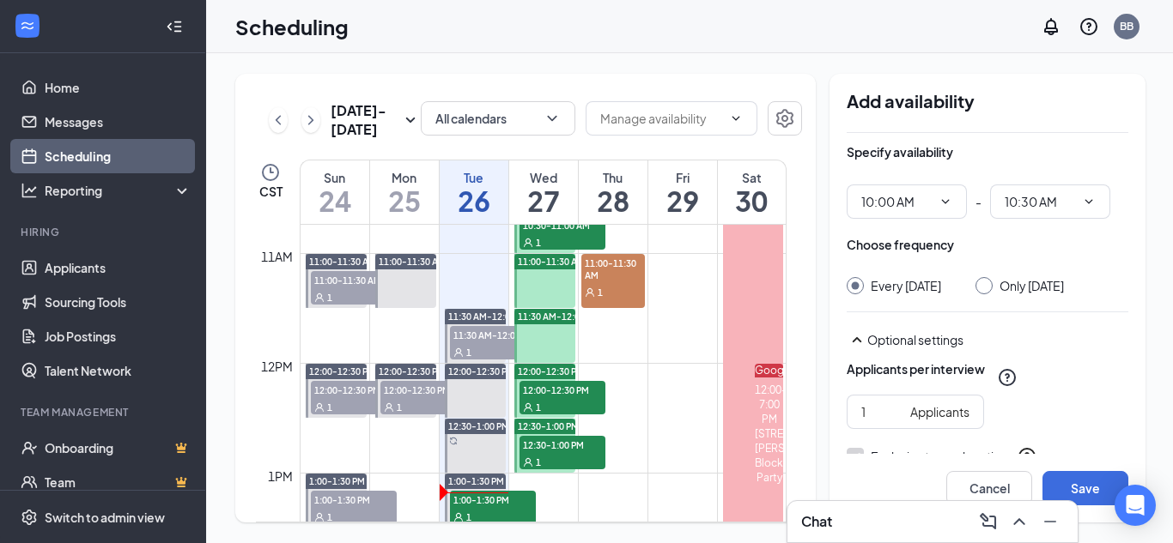
click at [680, 291] on td at bounding box center [543, 294] width 487 height 27
drag, startPoint x: 680, startPoint y: 291, endPoint x: 678, endPoint y: 319, distance: 27.5
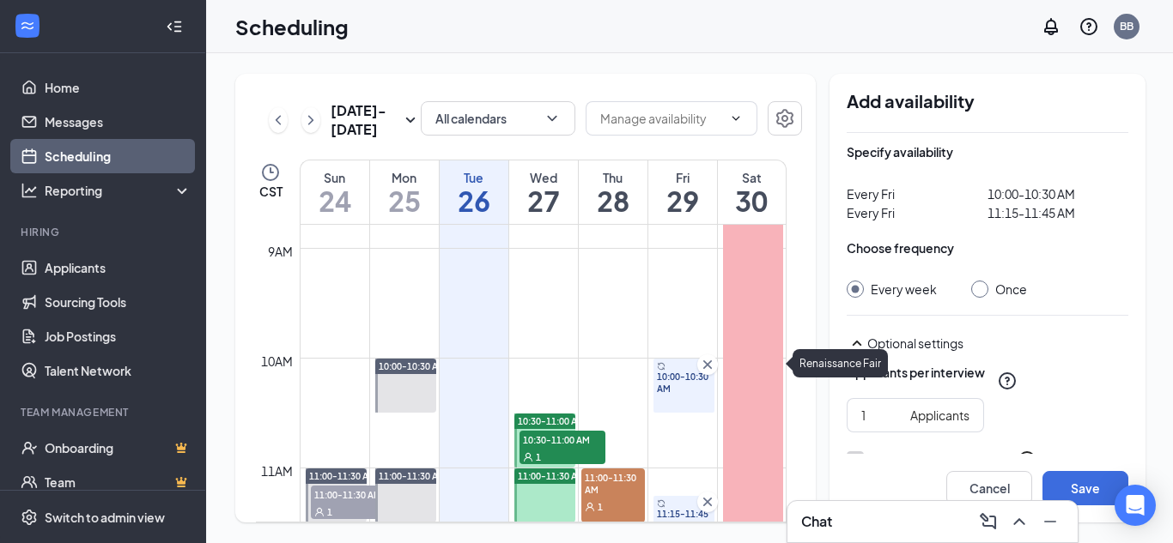
scroll to position [923, 0]
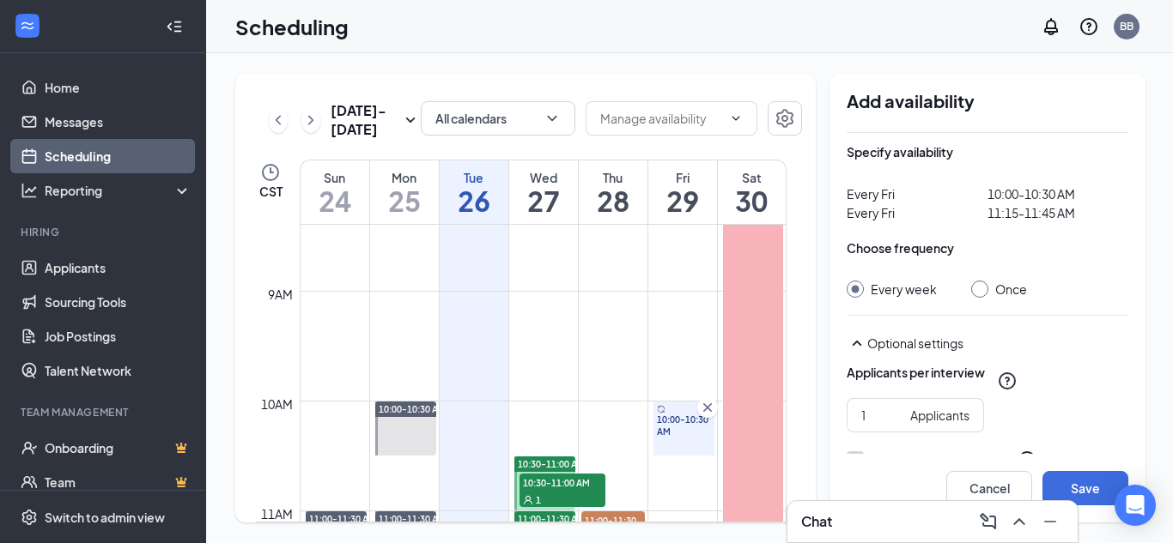
drag, startPoint x: 676, startPoint y: 424, endPoint x: 770, endPoint y: 406, distance: 96.1
click at [677, 424] on span "10:00-10:30 AM" at bounding box center [684, 426] width 54 height 24
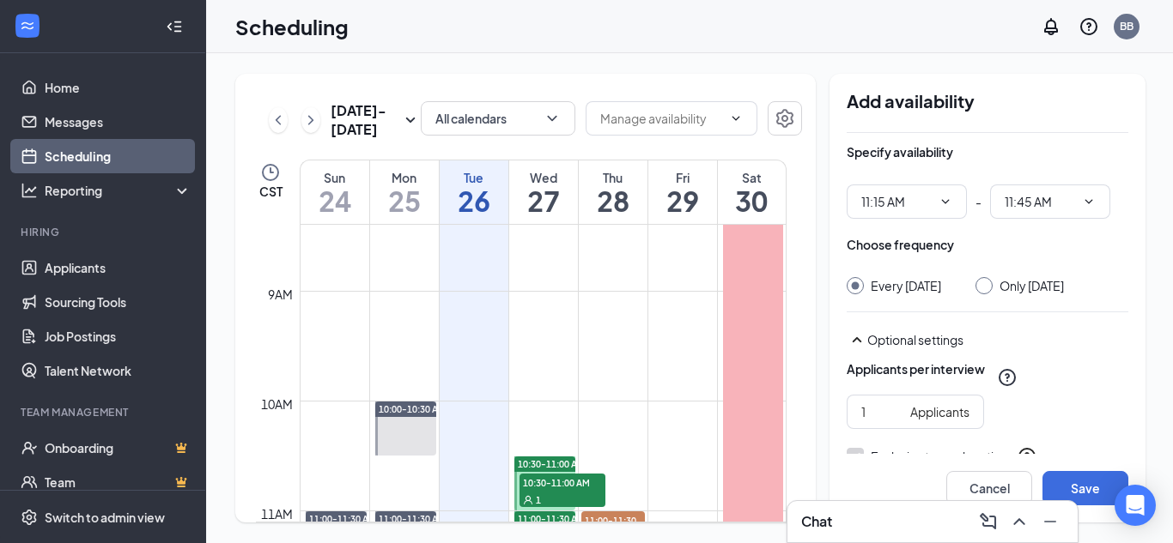
click at [972, 295] on div "Specify availability 11:15 AM - 11:45 AM Choose frequency Every Friday Only Fri…" at bounding box center [987, 396] width 282 height 526
click at [982, 282] on input "Only Friday, Aug 29" at bounding box center [981, 283] width 12 height 12
radio input "true"
radio input "false"
click at [1067, 482] on button "Save" at bounding box center [1085, 488] width 86 height 34
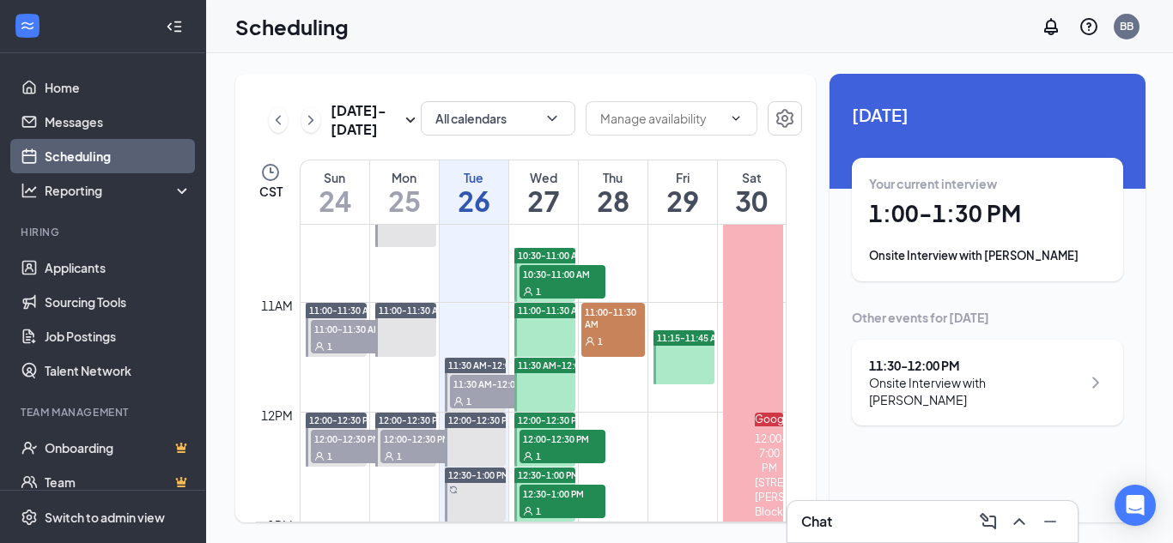
scroll to position [1095, 0]
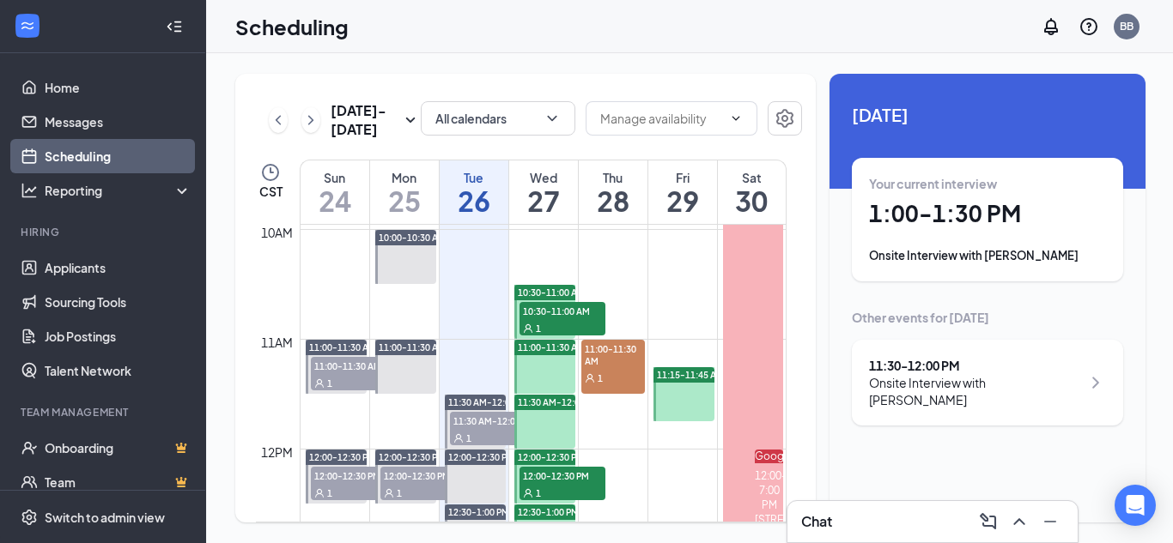
click at [669, 380] on span "11:15-11:45 AM" at bounding box center [690, 375] width 67 height 12
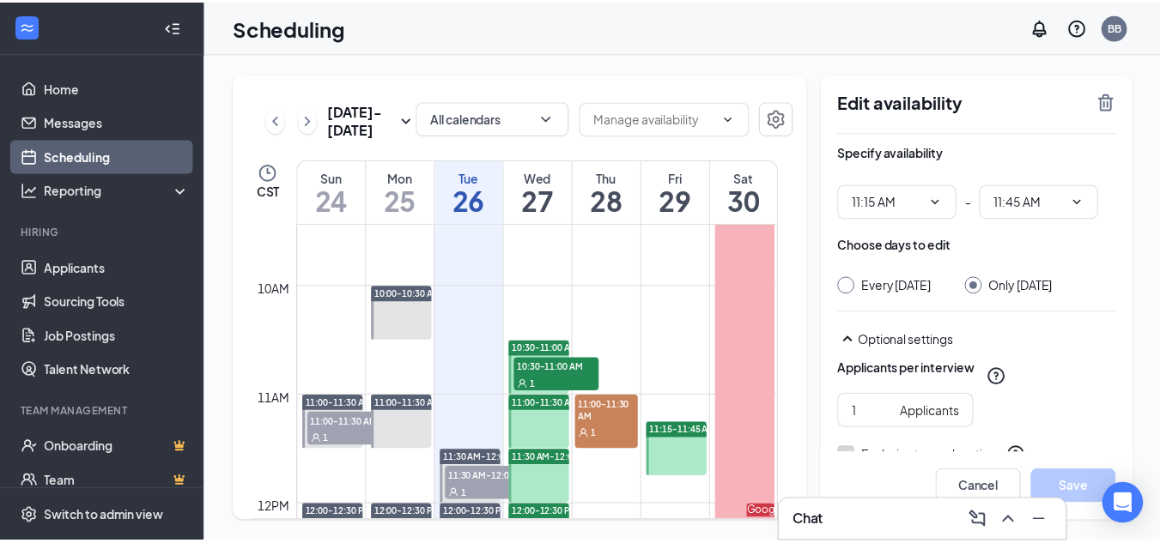
scroll to position [1009, 0]
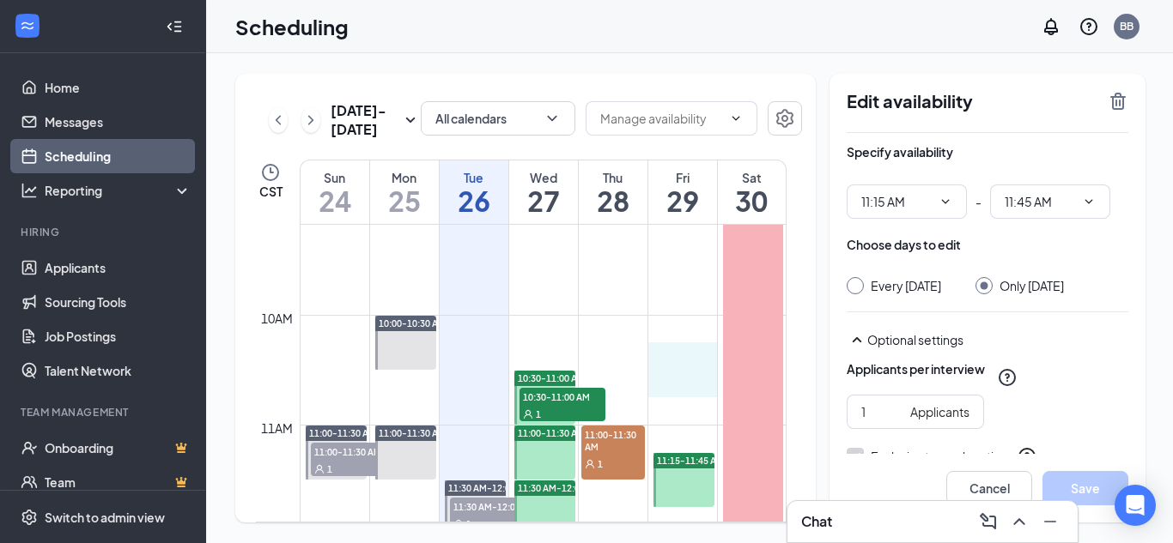
drag, startPoint x: 677, startPoint y: 354, endPoint x: 677, endPoint y: 380, distance: 26.6
click at [977, 291] on div at bounding box center [983, 285] width 17 height 17
click at [980, 288] on input "Only Friday, Aug 29" at bounding box center [981, 283] width 12 height 12
radio input "true"
radio input "false"
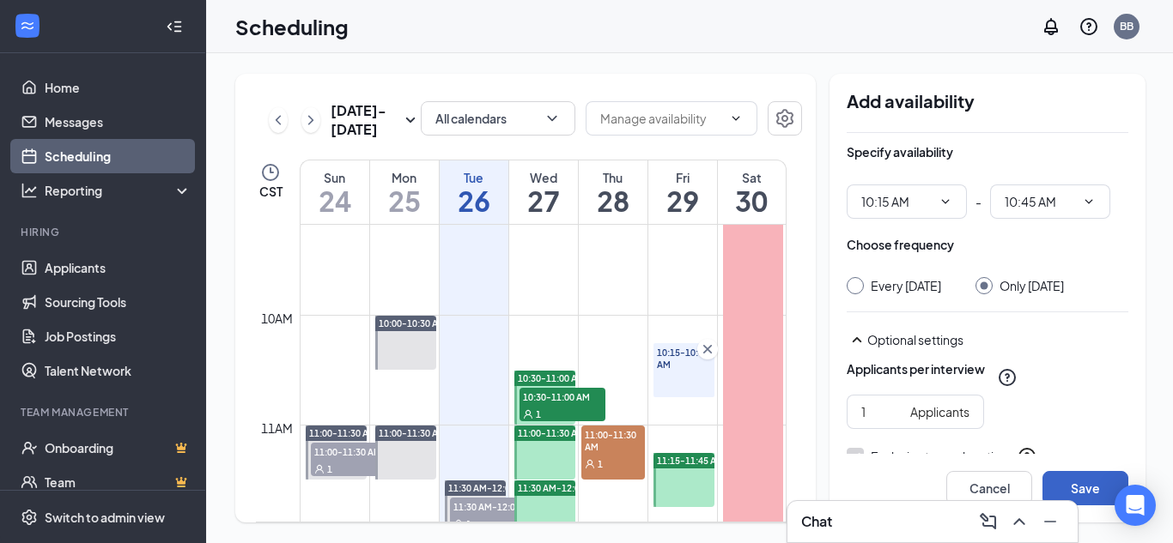
click at [1108, 472] on button "Save" at bounding box center [1085, 488] width 86 height 34
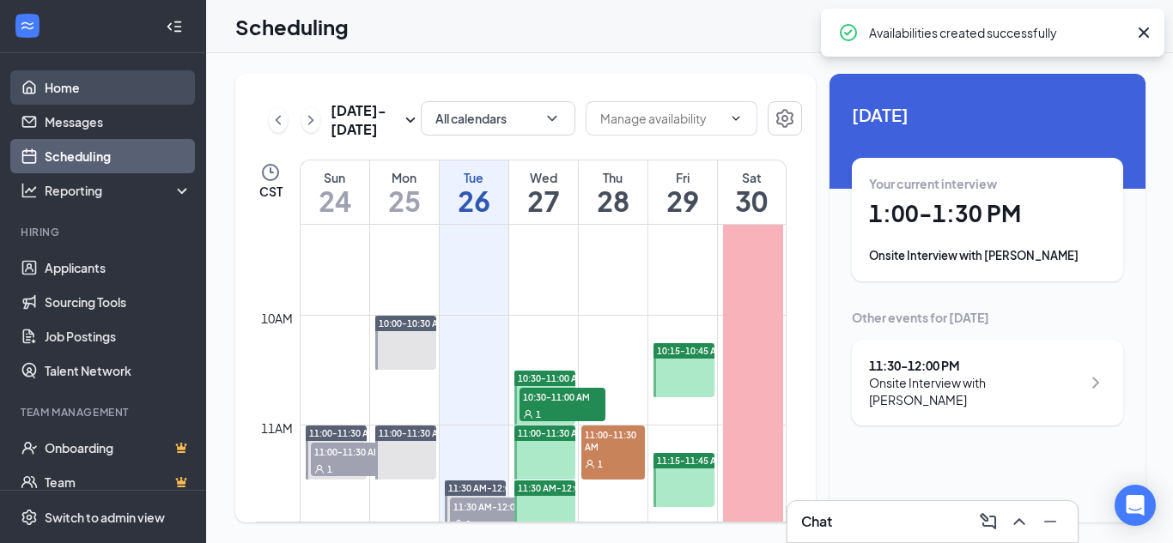
click at [45, 96] on link "Home" at bounding box center [118, 87] width 147 height 34
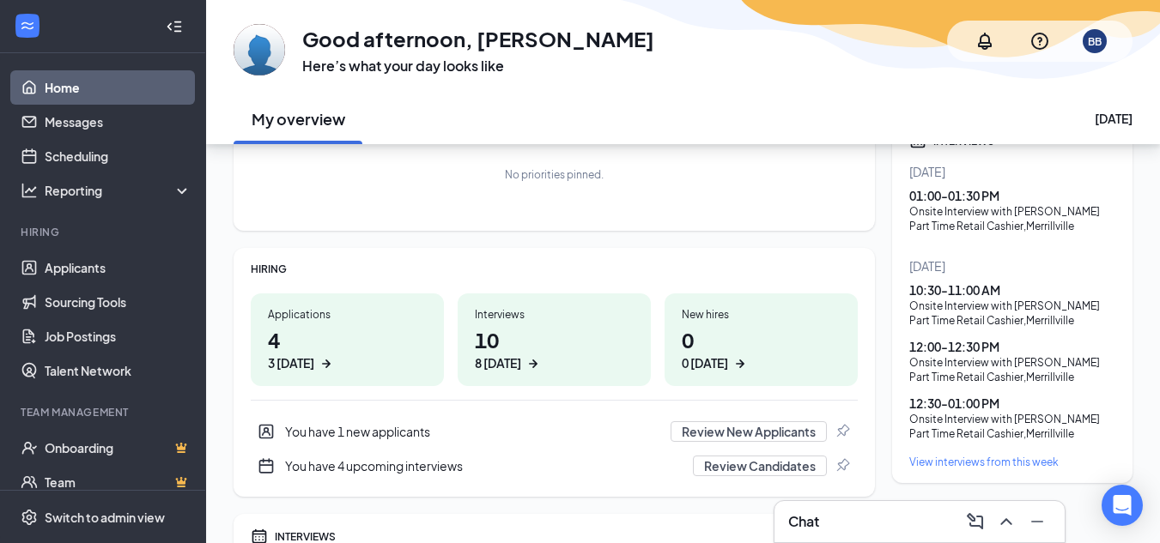
scroll to position [172, 0]
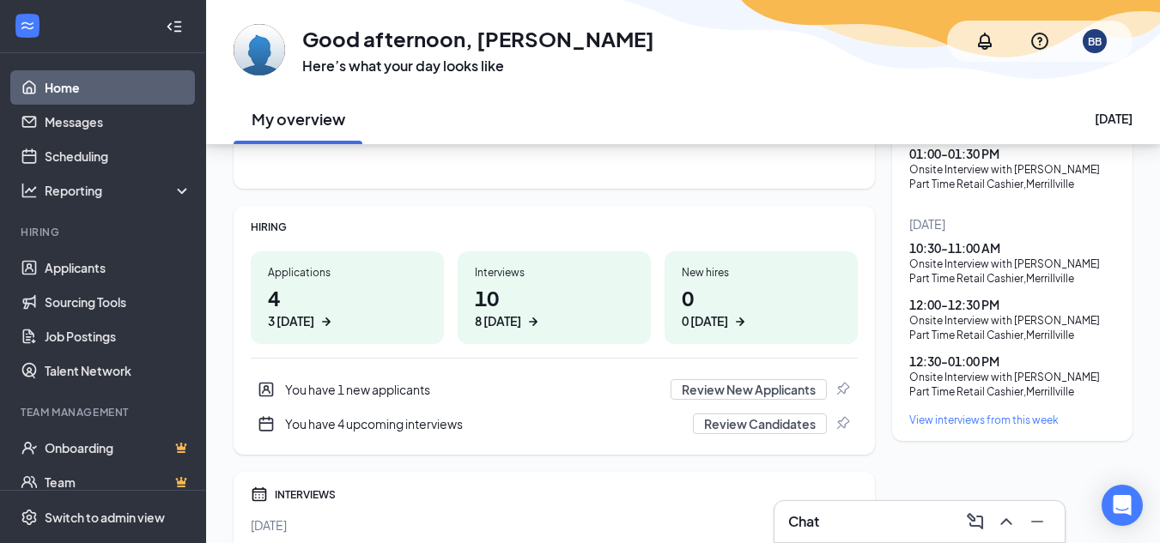
click at [381, 375] on div "You have 1 new applicants Review New Applicants" at bounding box center [554, 390] width 607 height 34
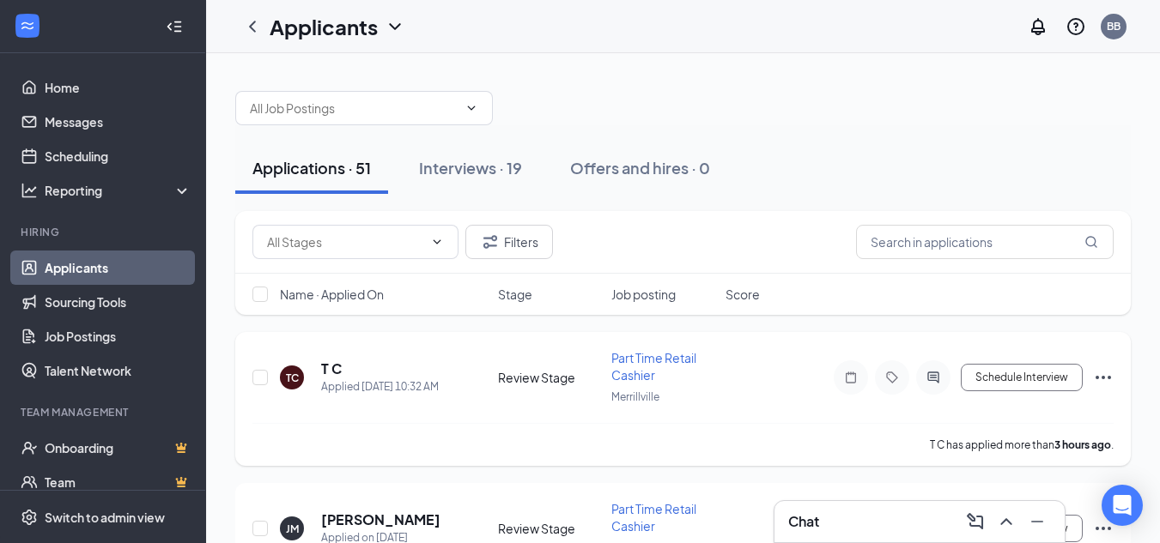
click at [618, 359] on span "Part Time Retail Cashier" at bounding box center [653, 366] width 85 height 33
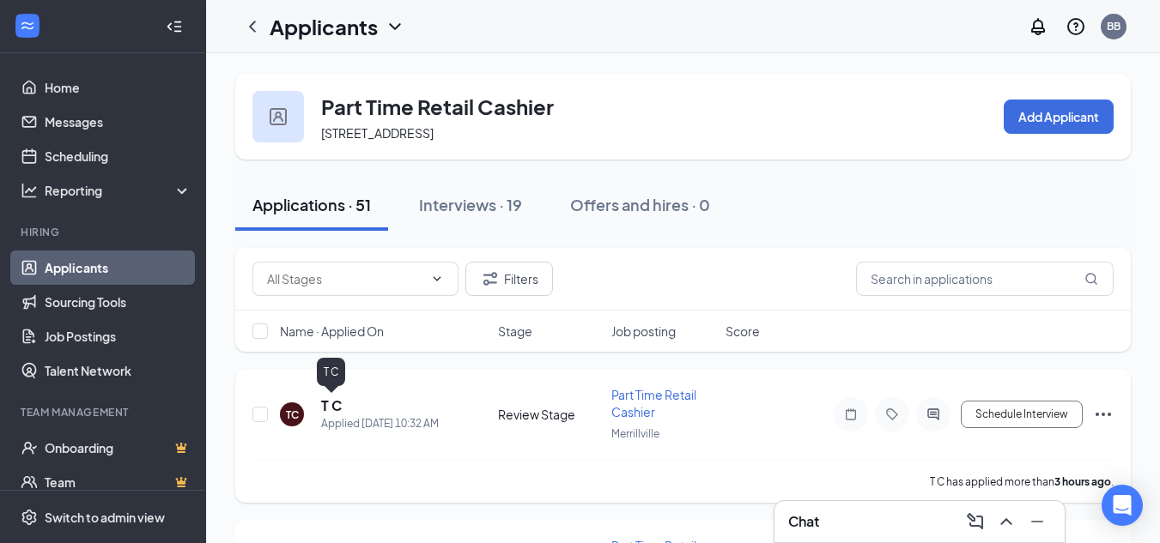
click at [331, 401] on h5 "T C" at bounding box center [331, 406] width 21 height 19
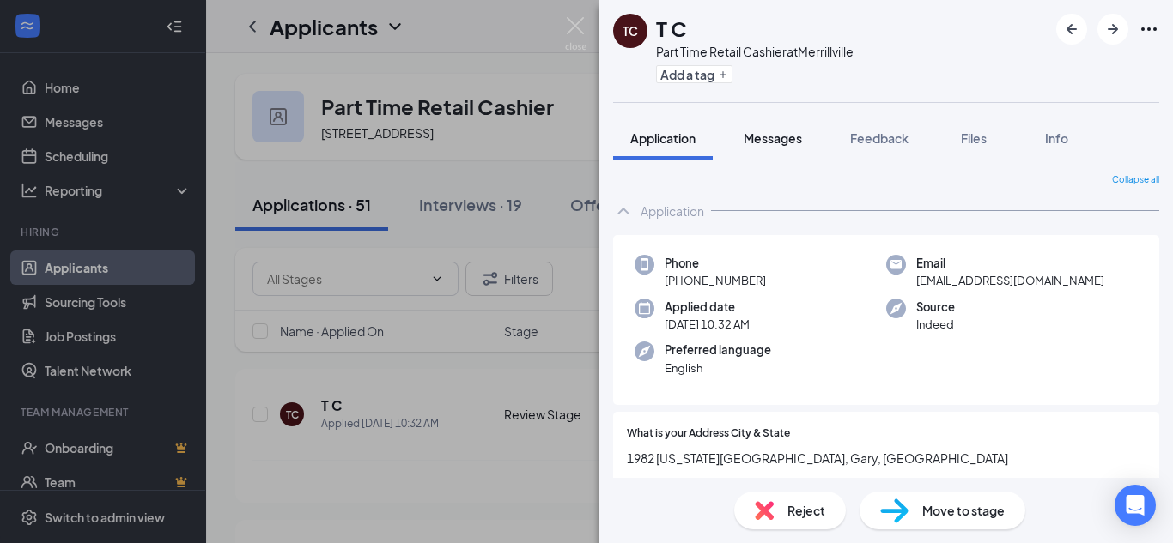
click at [761, 145] on span "Messages" at bounding box center [772, 137] width 58 height 15
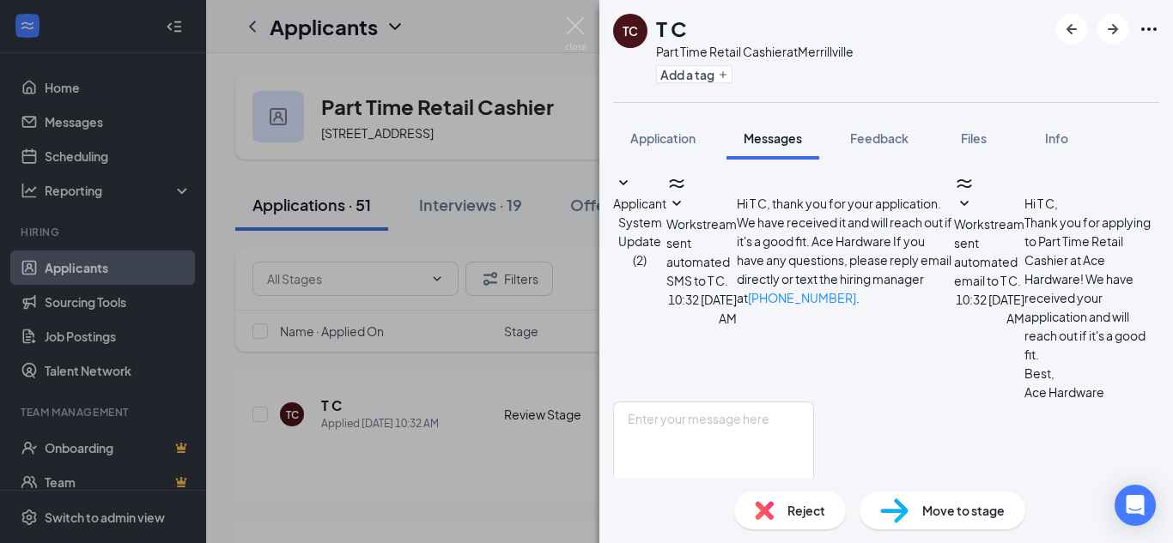
scroll to position [82, 0]
click at [772, 402] on textarea at bounding box center [713, 453] width 201 height 103
paste textarea "Hi, thanks for applying for our position of cashier. Our hours of operation are…"
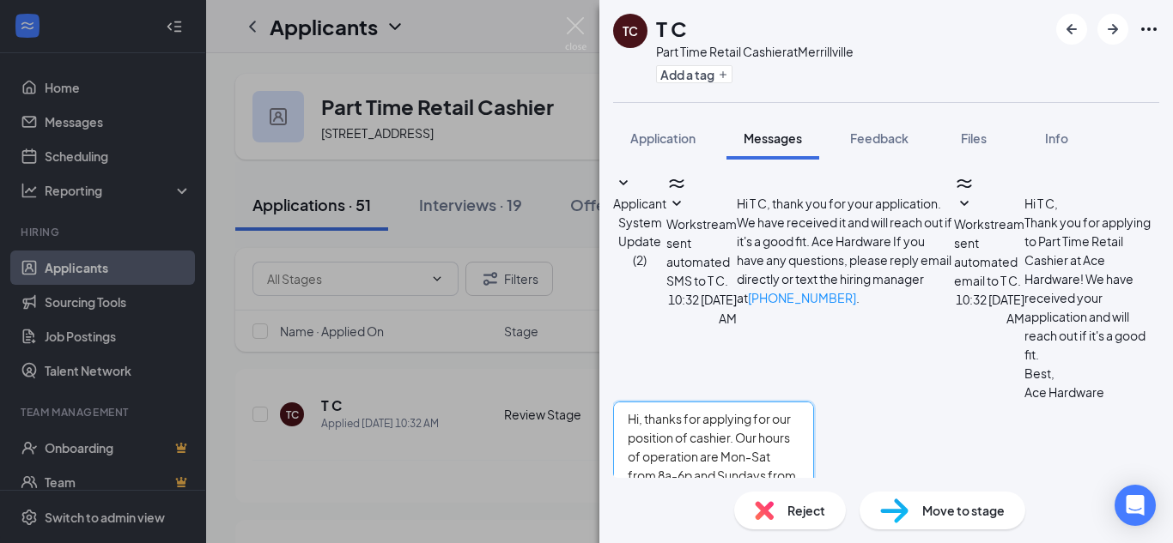
type textarea "Hi, thanks for applying for our position of cashier. Our hours of operation are…"
click at [814, 505] on button "Send" at bounding box center [799, 534] width 30 height 59
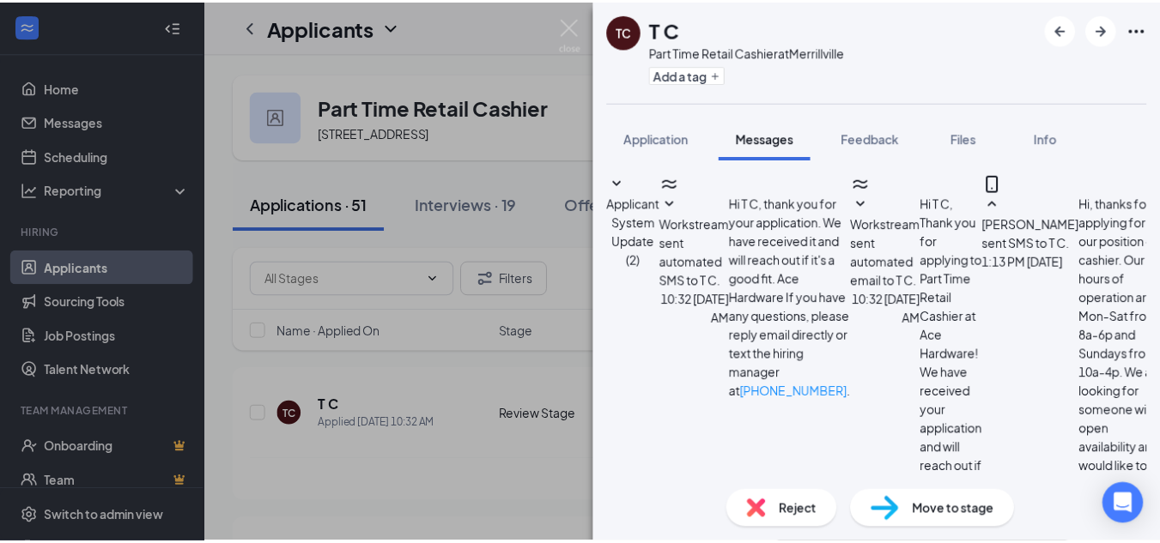
scroll to position [270, 0]
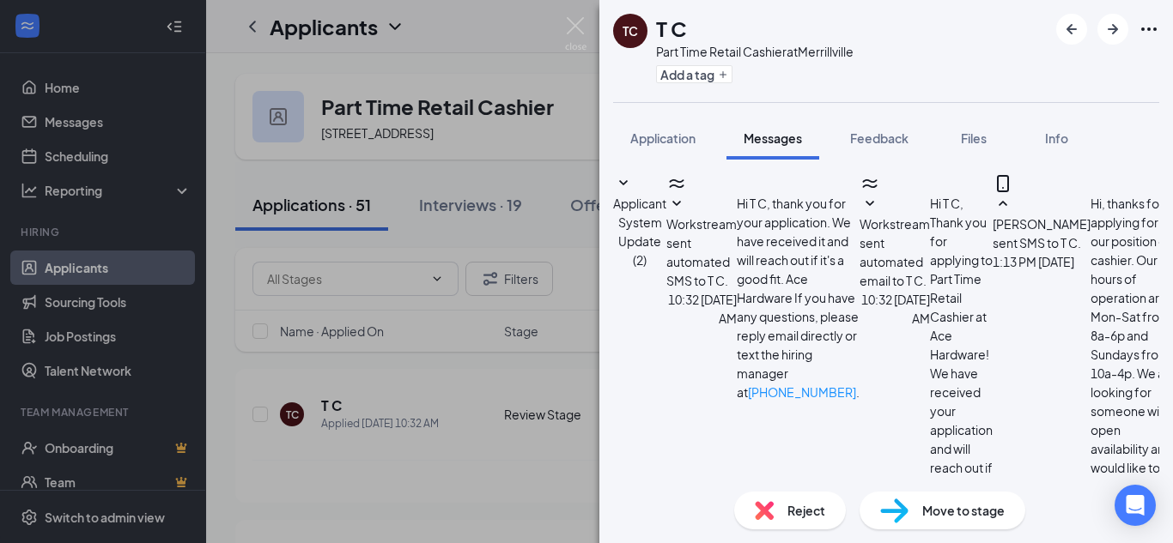
click at [395, 443] on div "TC T C Part Time Retail Cashier at Merrillville Add a tag Application Messages …" at bounding box center [586, 271] width 1173 height 543
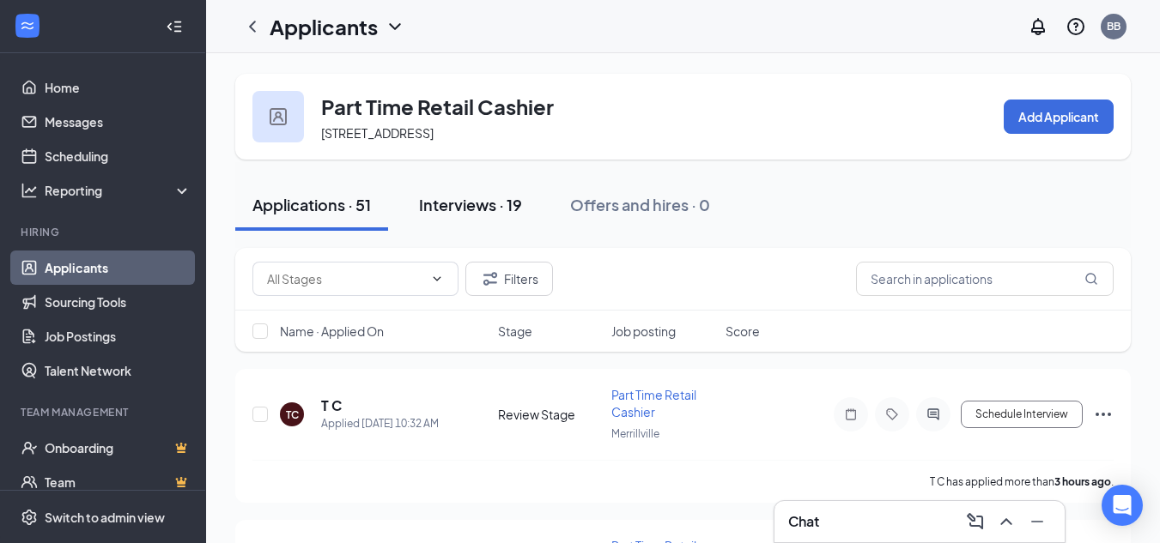
click at [440, 209] on div "Interviews · 19" at bounding box center [470, 204] width 103 height 21
